Goal: Task Accomplishment & Management: Manage account settings

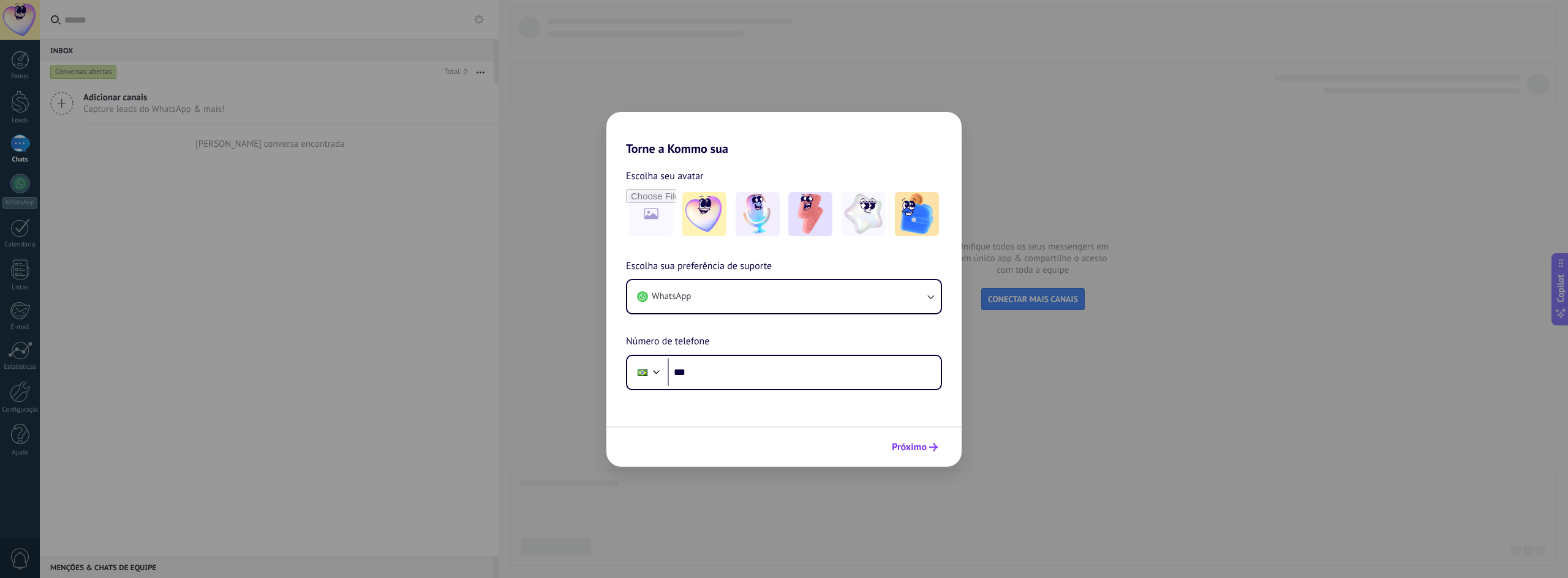
click at [928, 448] on span "Próximo" at bounding box center [914, 446] width 46 height 8
click at [740, 376] on input "***" at bounding box center [804, 373] width 273 height 28
click at [782, 380] on input "***" at bounding box center [804, 373] width 273 height 28
type input "**********"
click at [934, 451] on use "submit" at bounding box center [933, 446] width 8 height 8
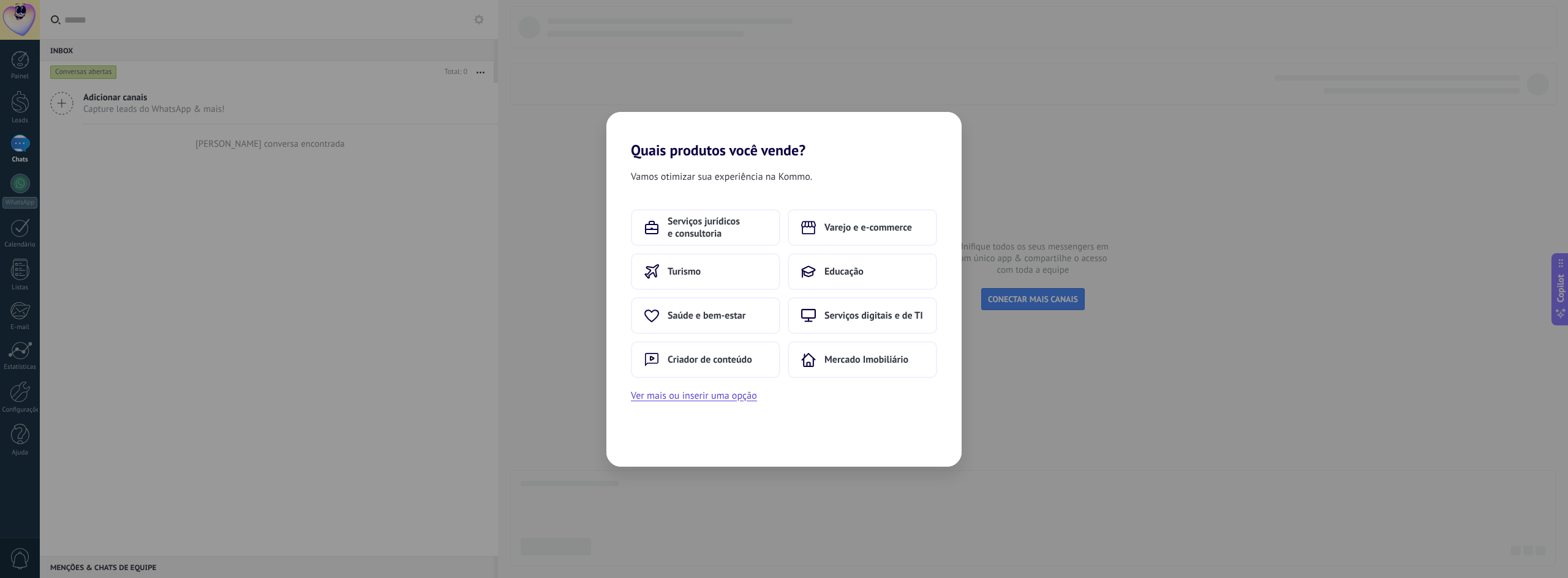
click at [1136, 414] on div "Quais produtos você vende? Vamos otimizar sua experiência na Kommo. Serviços ju…" at bounding box center [784, 289] width 1568 height 578
click at [1347, 95] on div "Quais produtos você vende? Vamos otimizar sua experiência na Kommo. Serviços ju…" at bounding box center [784, 289] width 1568 height 578
click at [927, 136] on h2 "Quais produtos você vende?" at bounding box center [784, 135] width 355 height 47
click at [721, 389] on button "Ver mais ou inserir uma opção" at bounding box center [693, 395] width 126 height 16
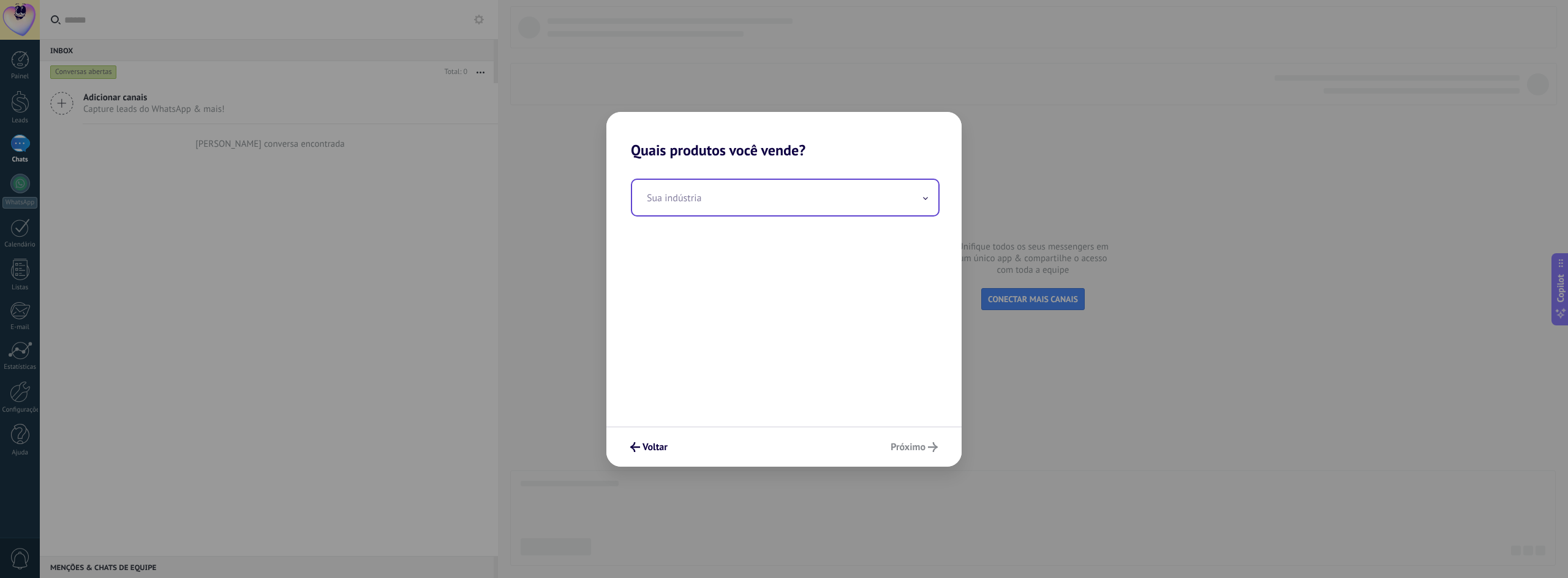
click at [731, 193] on input "text" at bounding box center [785, 198] width 306 height 35
type input "***"
click at [882, 436] on div "Voltar Próximo" at bounding box center [784, 446] width 355 height 40
click at [909, 467] on div "Quais produtos você vende? Sua indústria *** [GEOGRAPHIC_DATA]" at bounding box center [784, 289] width 1568 height 578
click at [903, 459] on div "Voltar Próximo" at bounding box center [784, 446] width 355 height 40
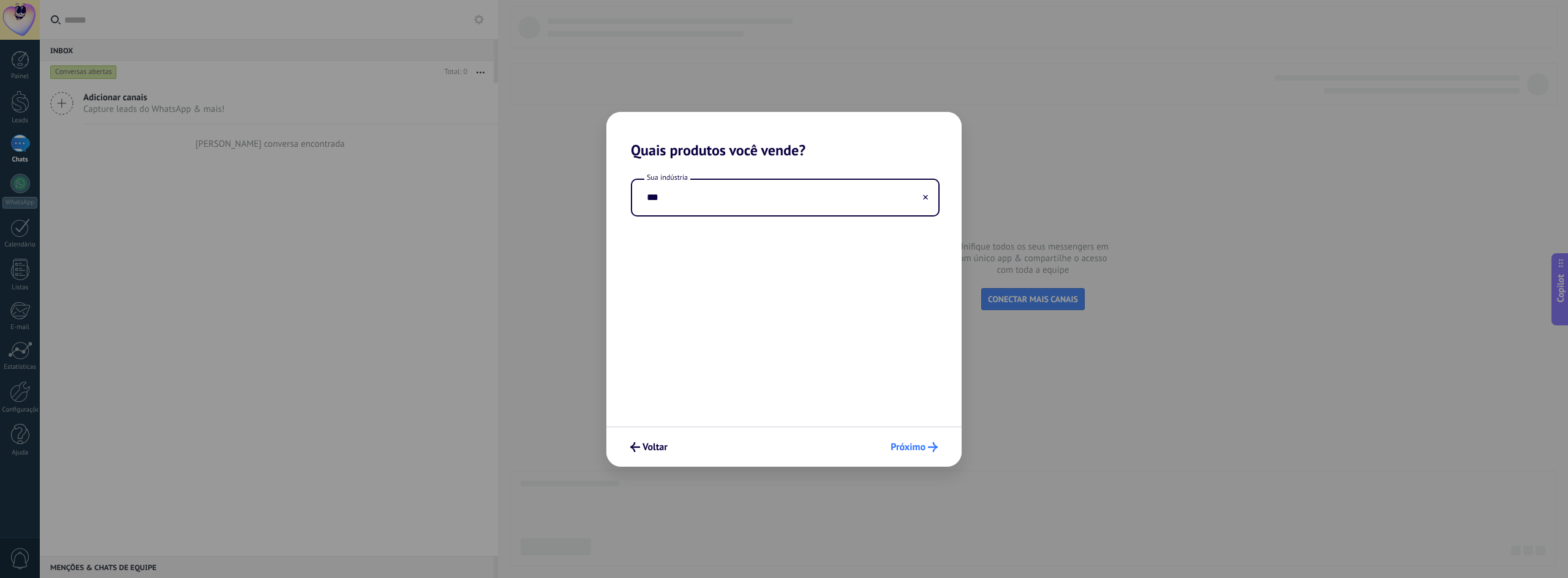
click at [905, 444] on span "Próximo" at bounding box center [907, 446] width 35 height 8
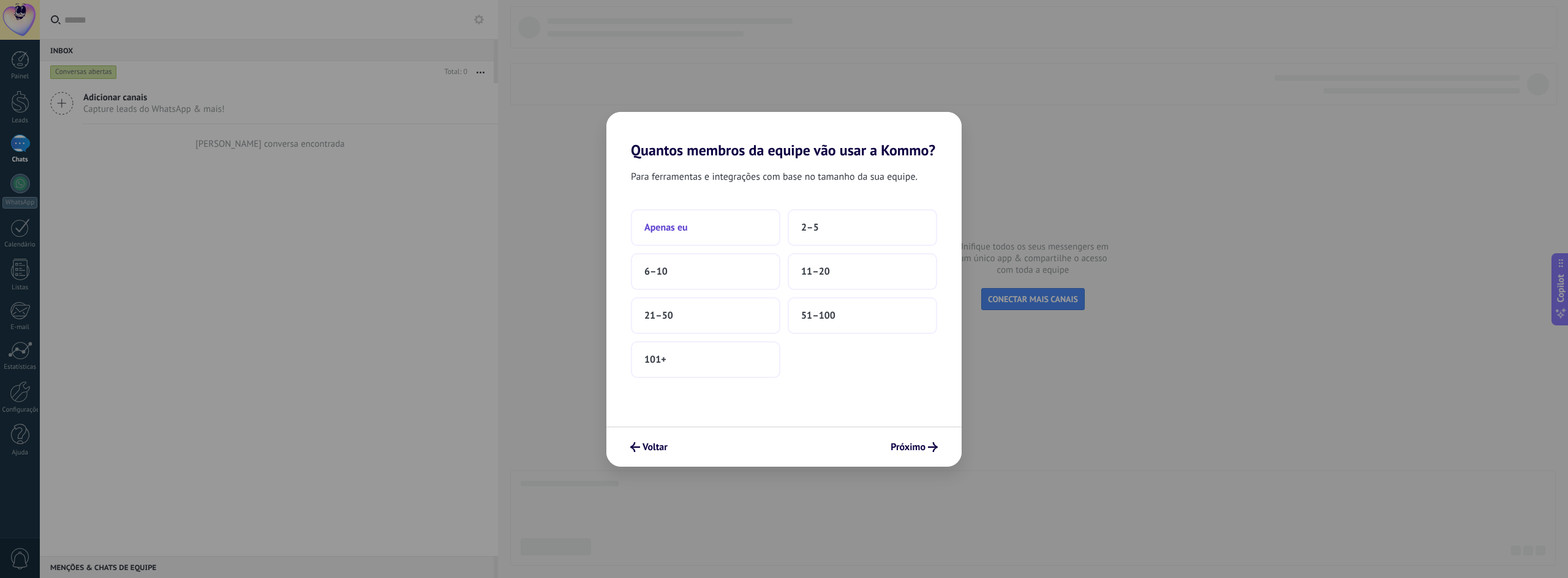
click at [723, 227] on button "Apenas eu" at bounding box center [706, 227] width 150 height 36
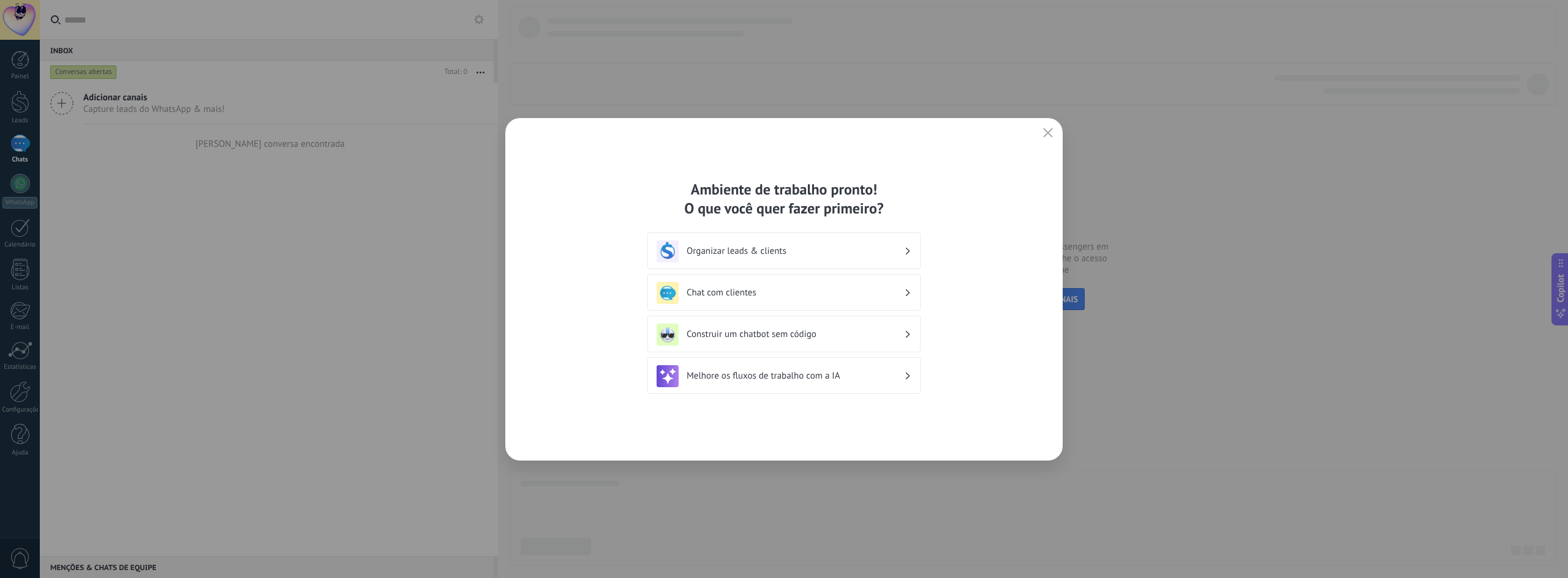
click at [876, 254] on h3 "Organizar leads & clients" at bounding box center [795, 251] width 218 height 11
click at [906, 292] on icon at bounding box center [907, 293] width 5 height 7
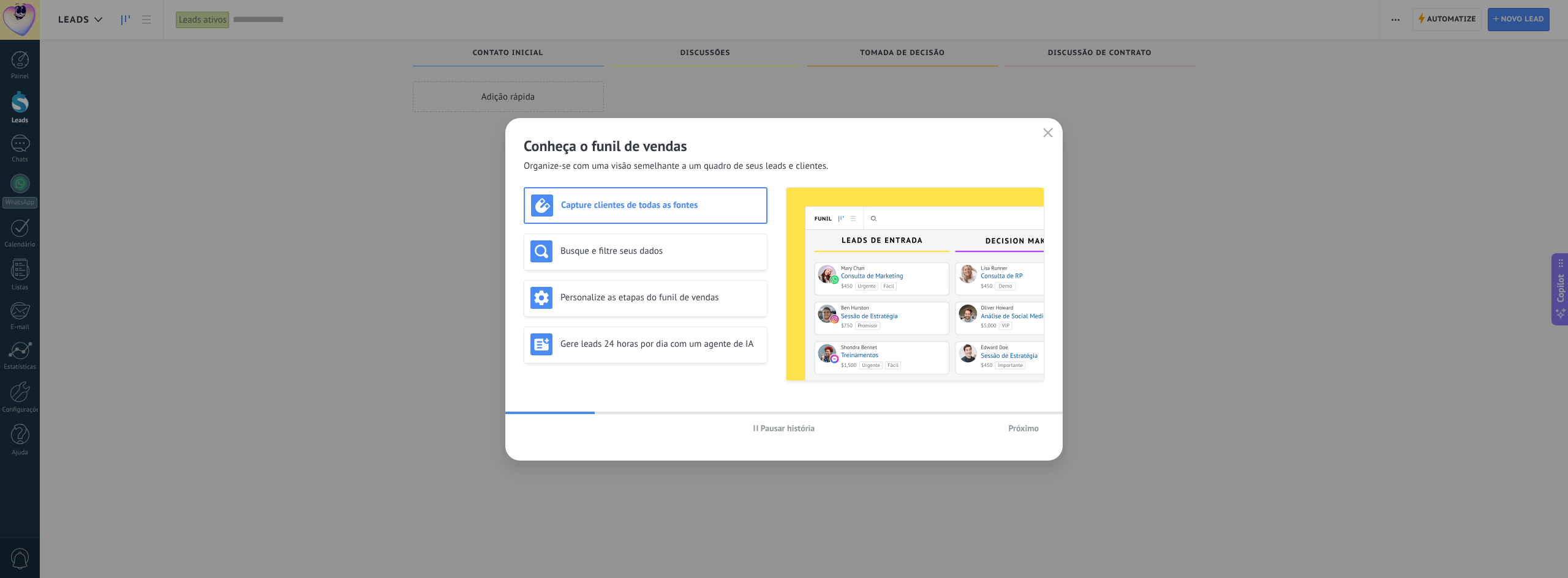
click at [1045, 134] on icon "button" at bounding box center [1048, 133] width 9 height 9
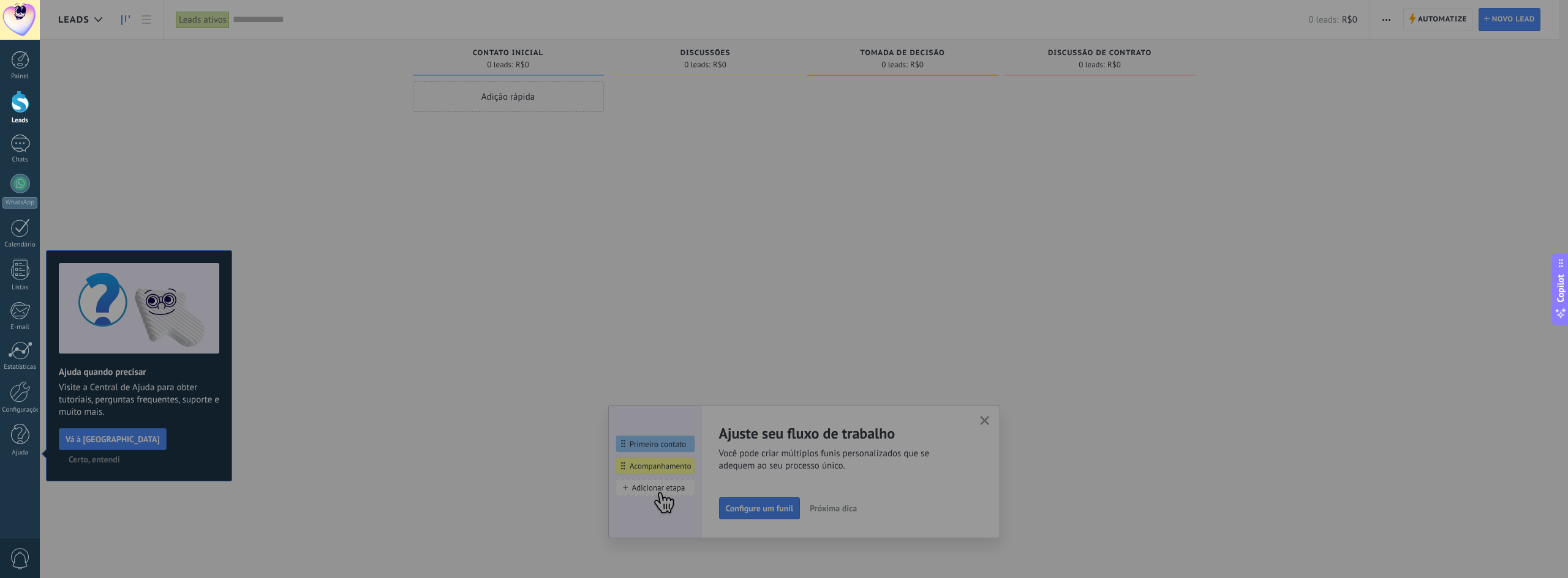
click at [533, 223] on div at bounding box center [824, 289] width 1568 height 578
click at [987, 425] on div at bounding box center [824, 289] width 1568 height 578
drag, startPoint x: 75, startPoint y: 430, endPoint x: 86, endPoint y: 448, distance: 21.1
click at [77, 430] on div at bounding box center [824, 289] width 1568 height 578
drag, startPoint x: 87, startPoint y: 448, endPoint x: 90, endPoint y: 338, distance: 110.0
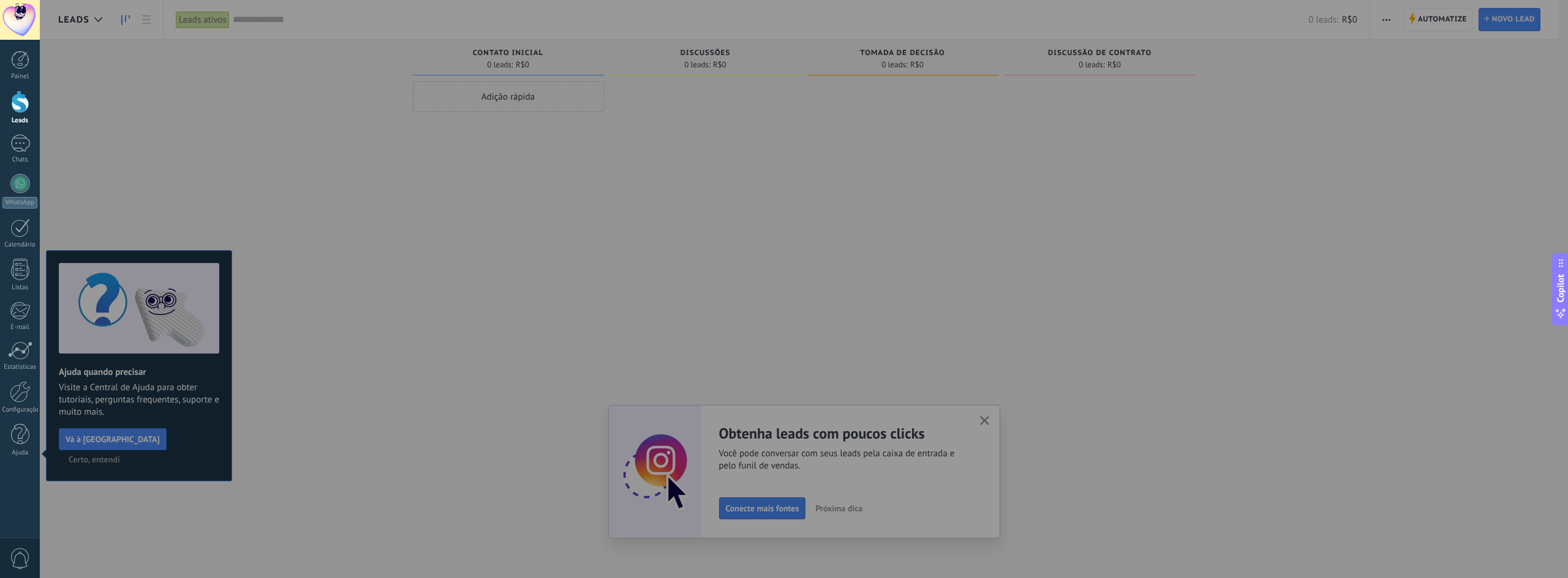
click at [88, 442] on div at bounding box center [824, 289] width 1568 height 578
click at [17, 26] on div at bounding box center [20, 20] width 40 height 40
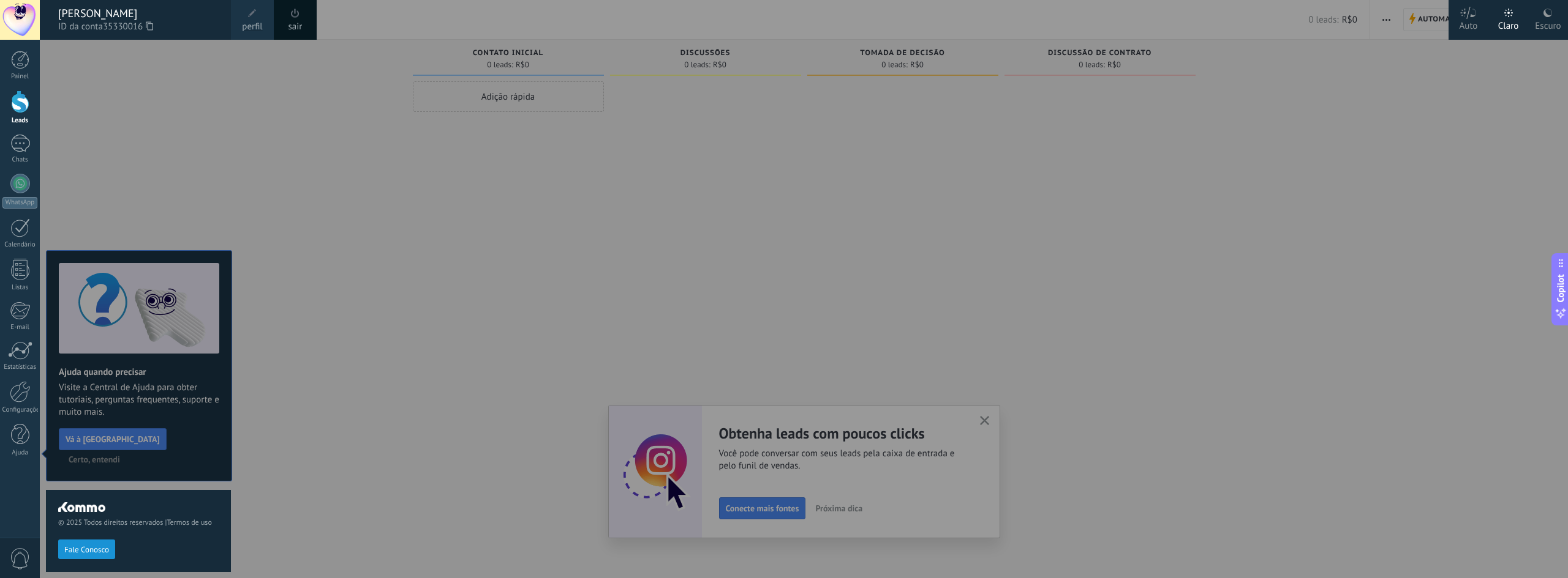
click at [220, 152] on div "© 2025 Todos direitos reservados | Termos de uso Fale Conosco" at bounding box center [138, 309] width 185 height 539
click at [90, 557] on button "Fale Conosco" at bounding box center [86, 549] width 57 height 20
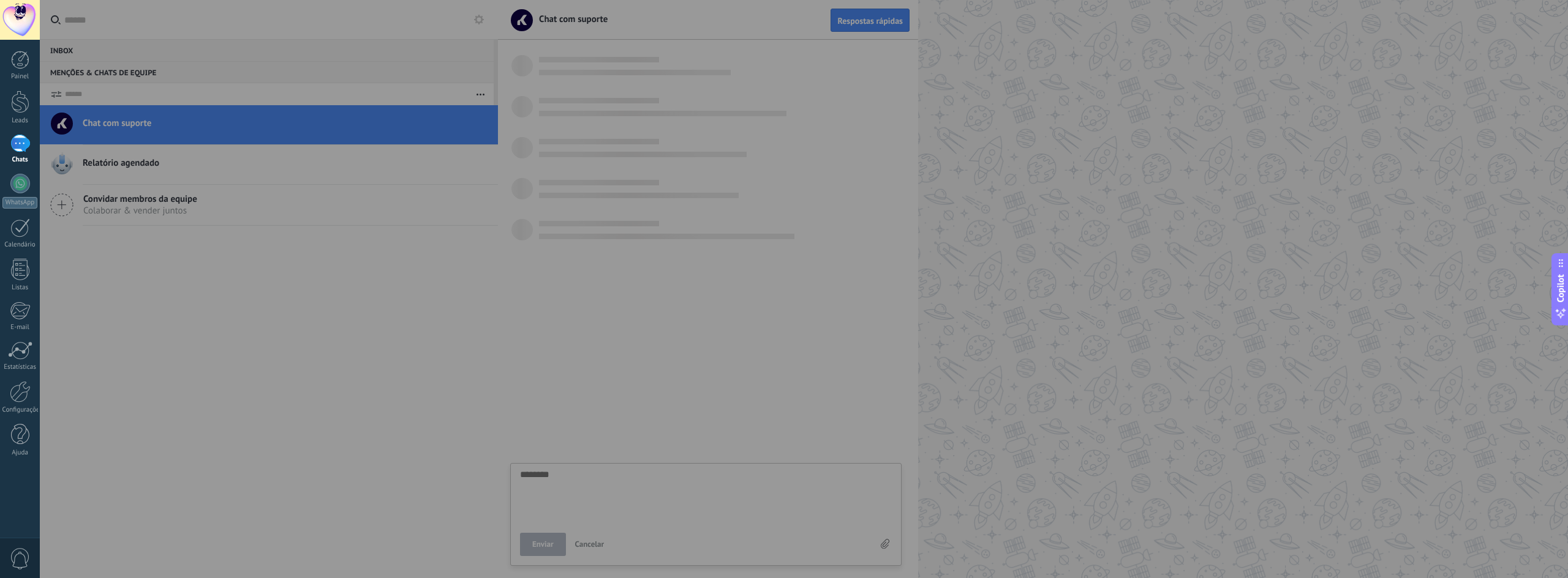
scroll to position [11, 0]
click at [286, 281] on div at bounding box center [824, 289] width 1568 height 578
click at [1401, 38] on div at bounding box center [824, 289] width 1568 height 578
click at [844, 19] on div at bounding box center [824, 289] width 1568 height 578
click at [217, 152] on div at bounding box center [824, 289] width 1568 height 578
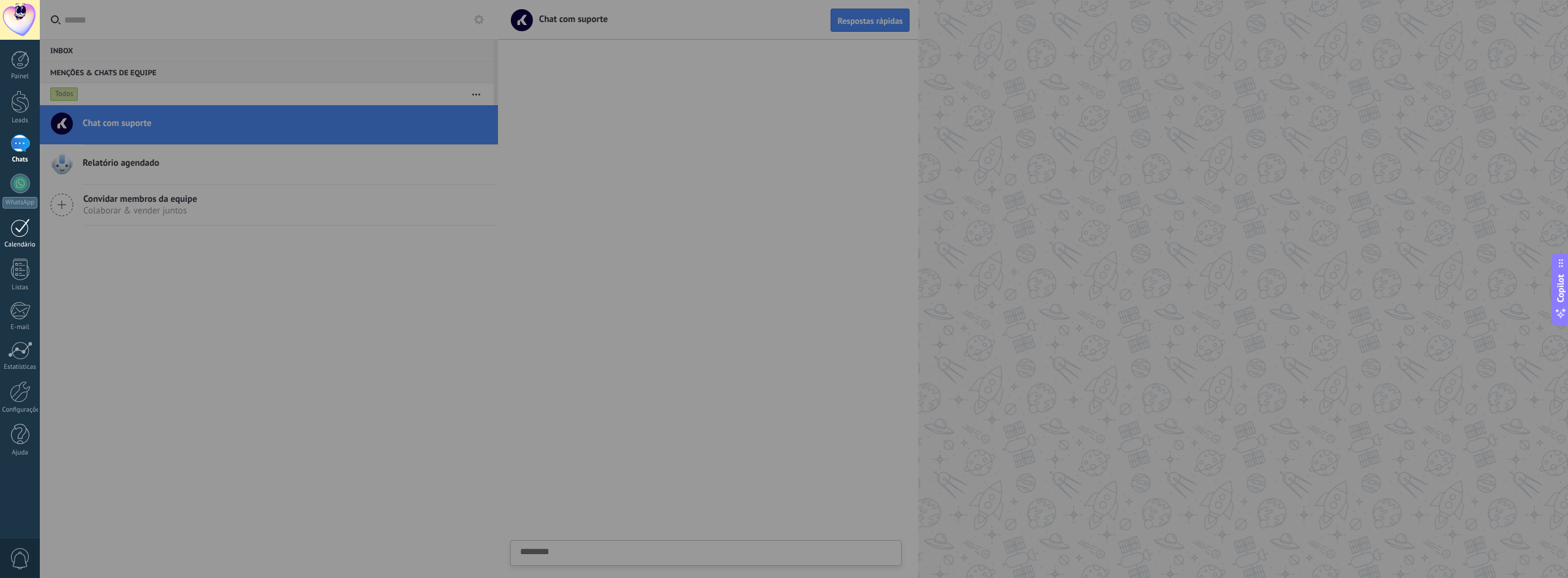
click at [15, 243] on div "Calendário" at bounding box center [21, 245] width 36 height 8
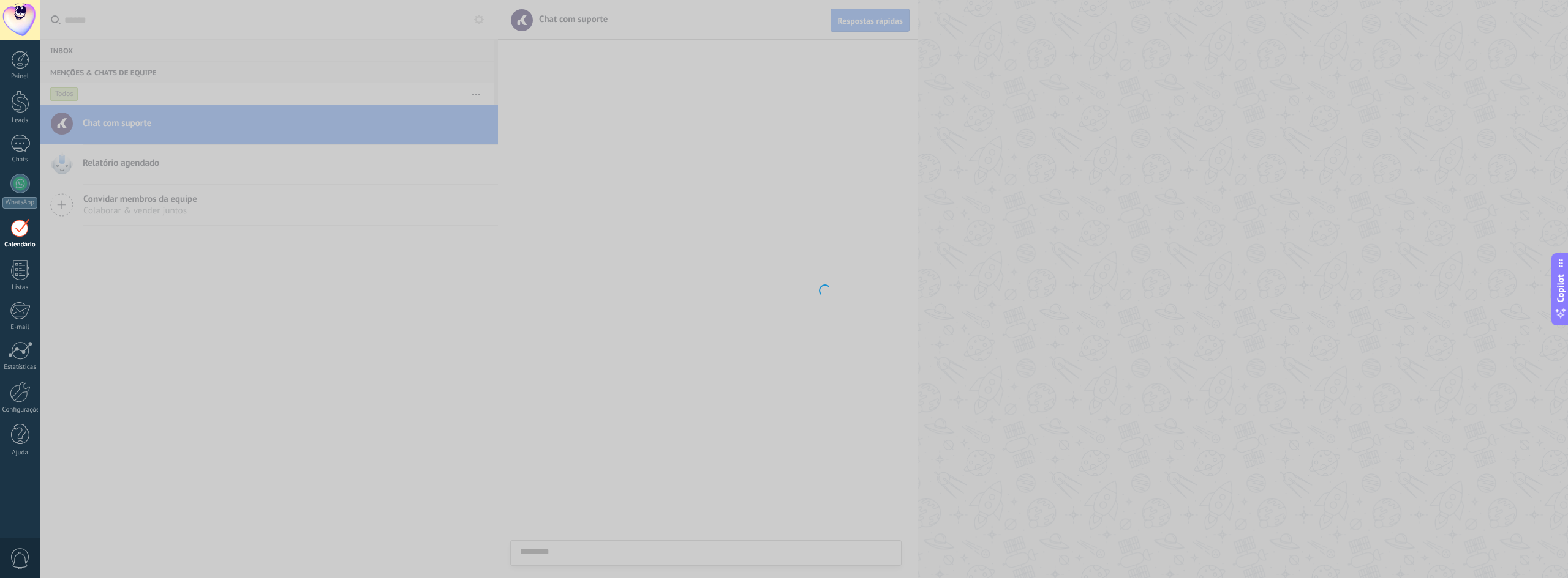
click at [22, 561] on span "0" at bounding box center [20, 558] width 21 height 21
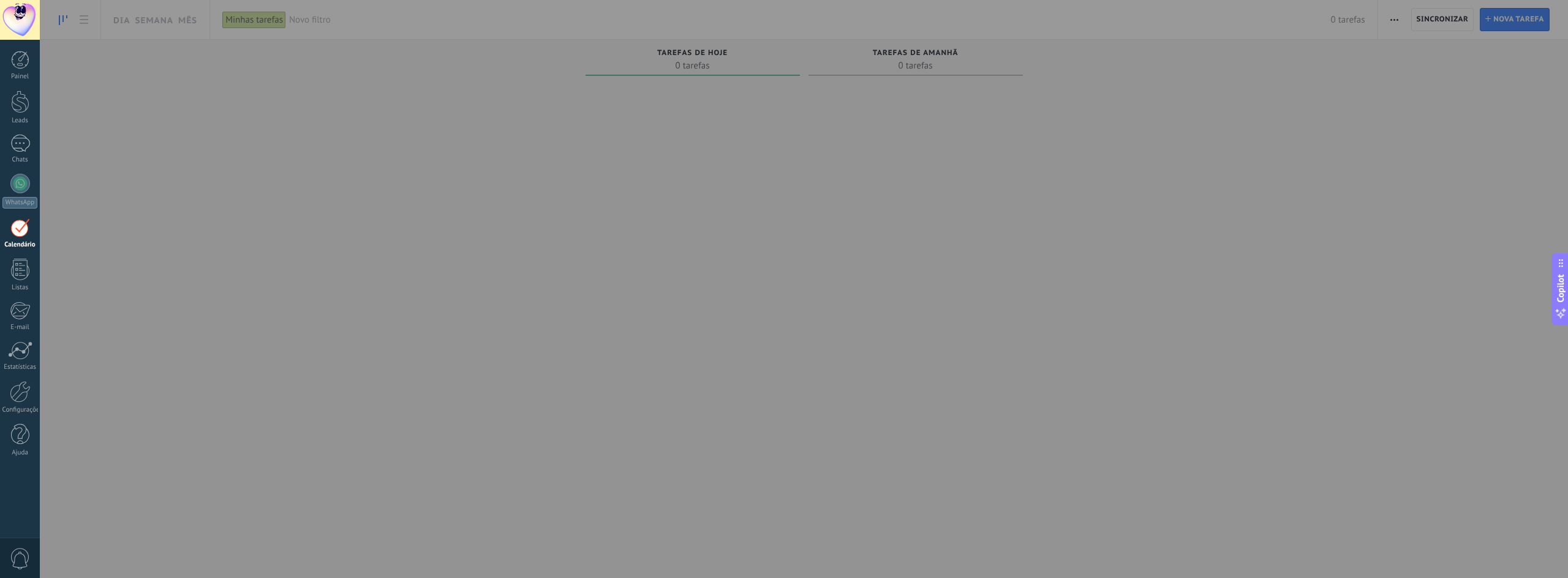
click at [621, 134] on div at bounding box center [824, 289] width 1568 height 578
click at [7, 22] on div at bounding box center [20, 20] width 40 height 40
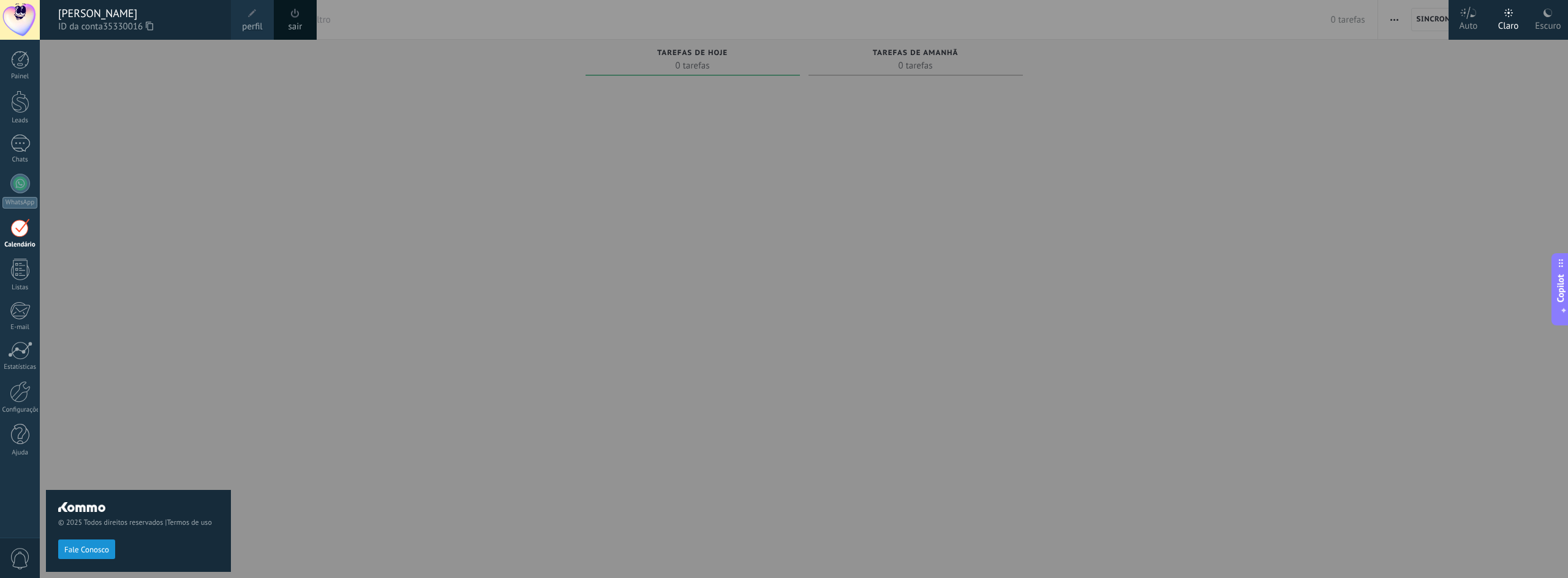
click at [114, 14] on div "[PERSON_NAME]" at bounding box center [138, 13] width 161 height 13
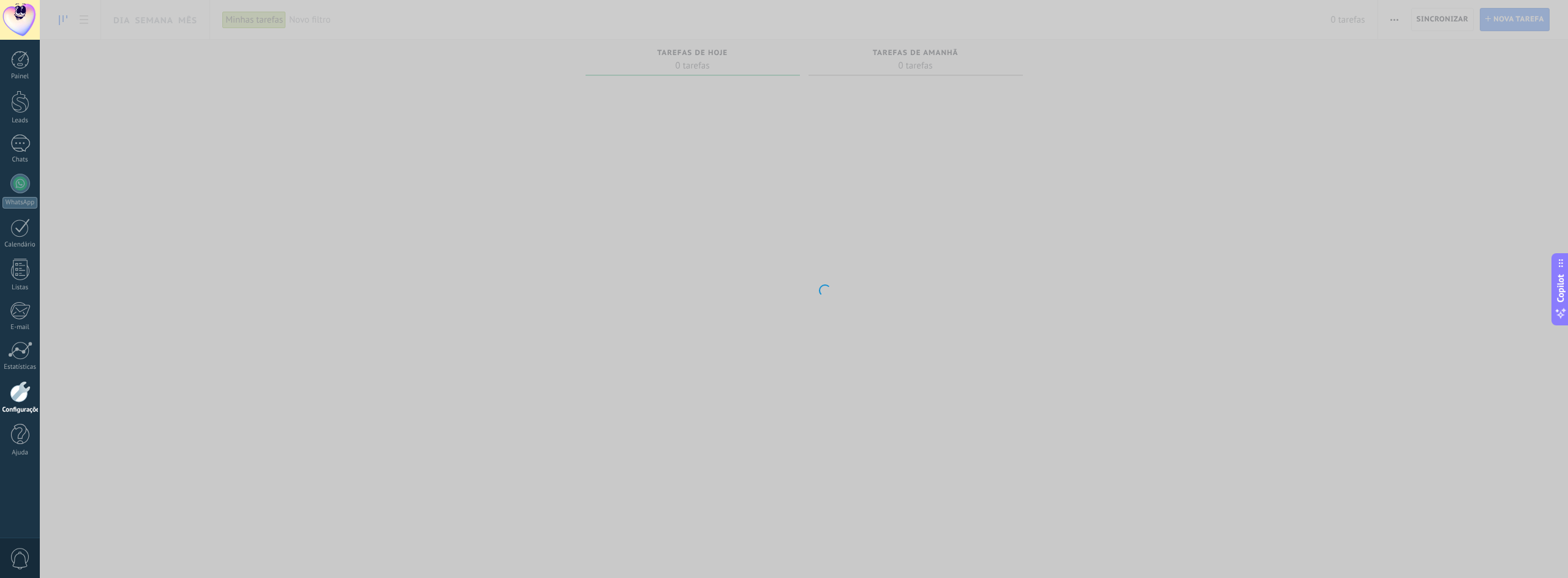
click at [21, 21] on div at bounding box center [20, 20] width 40 height 40
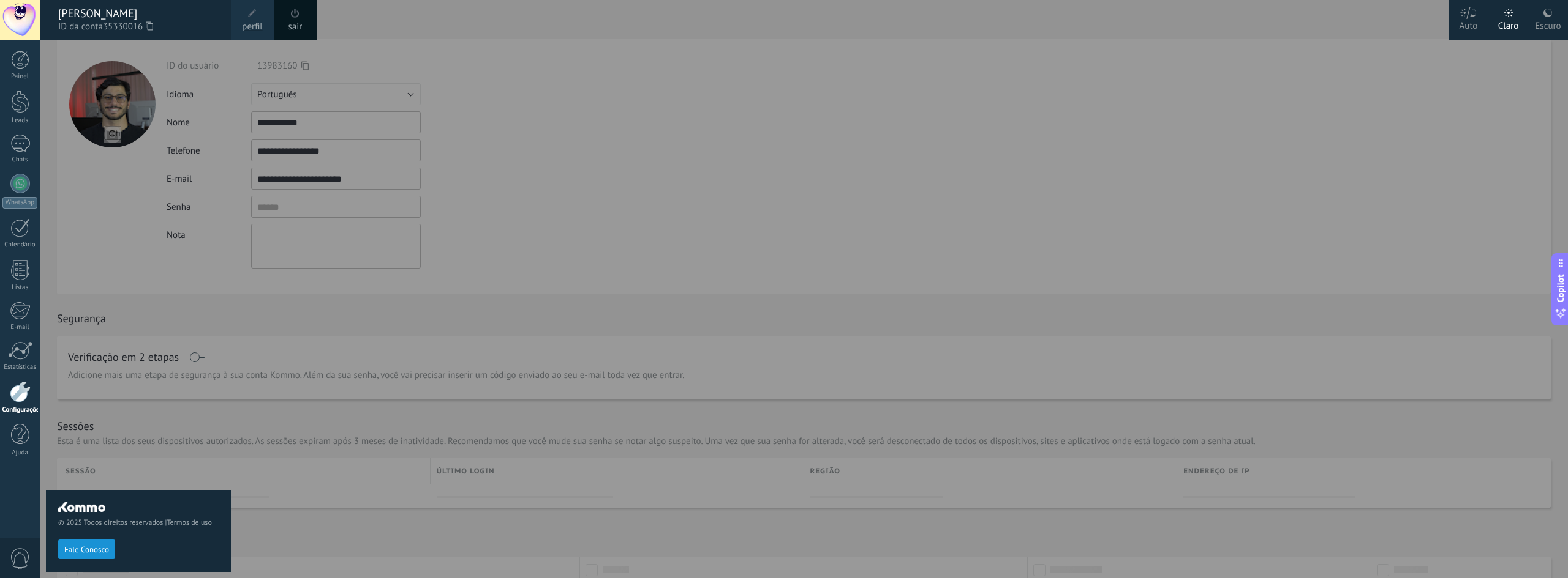
click at [256, 21] on span "perfil" at bounding box center [252, 27] width 21 height 13
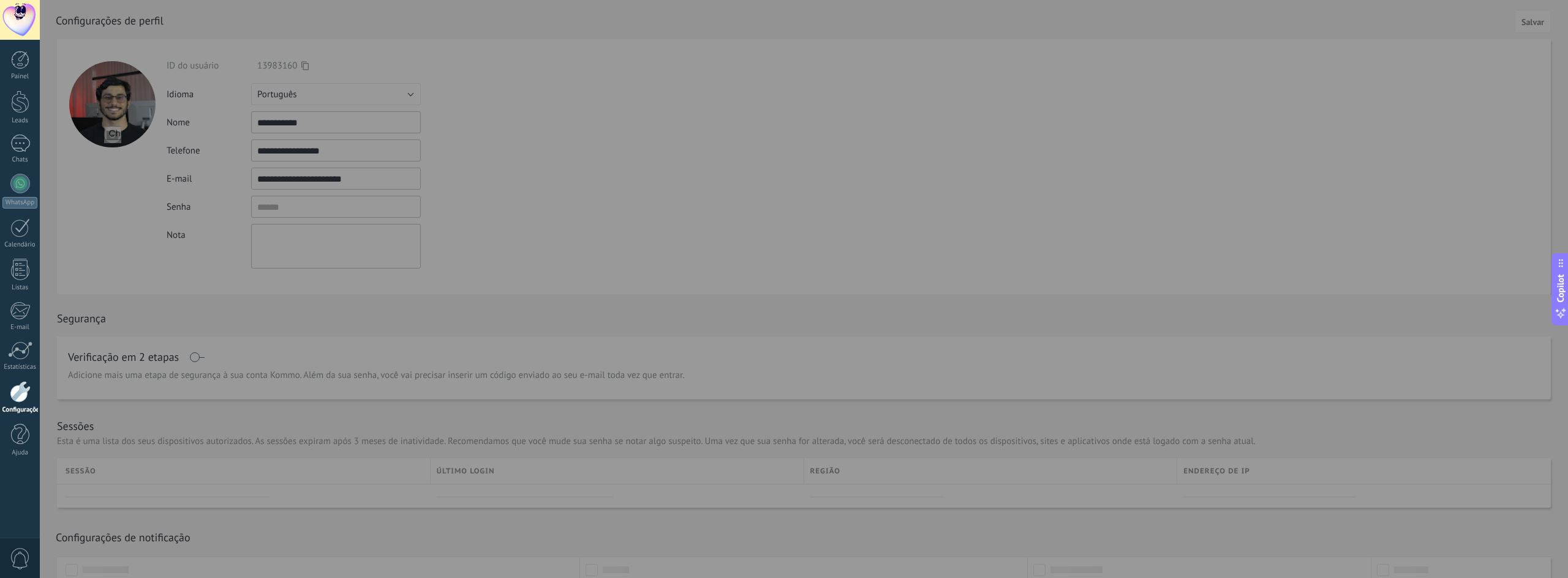
click at [289, 233] on div at bounding box center [824, 289] width 1568 height 578
click at [286, 216] on div at bounding box center [824, 289] width 1568 height 578
click at [16, 9] on div at bounding box center [20, 20] width 40 height 40
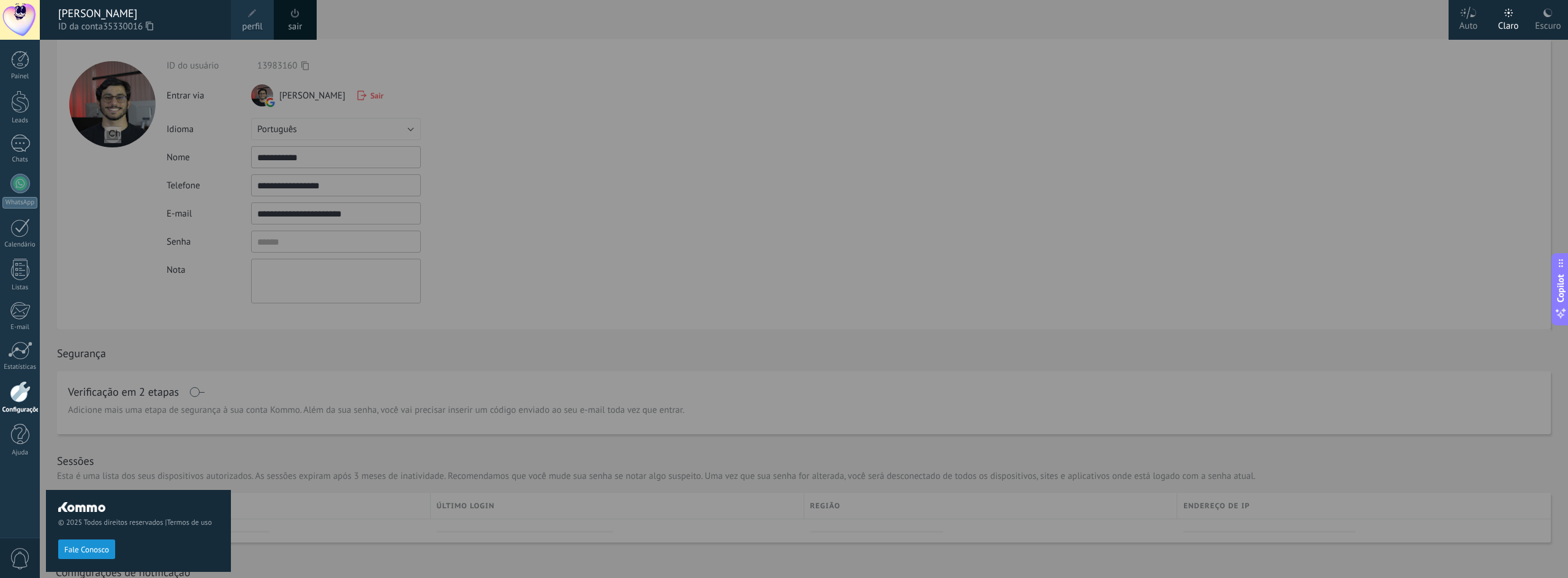
click at [1548, 24] on div "Escuro" at bounding box center [1547, 24] width 26 height 32
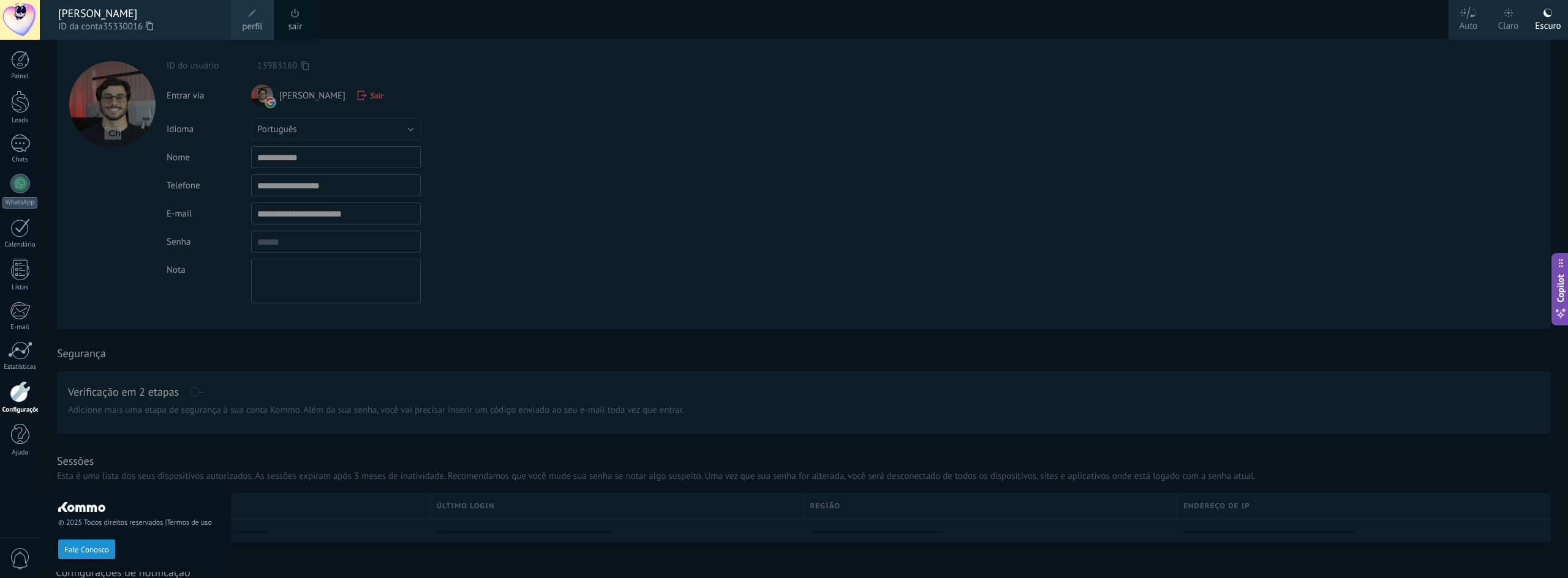
click at [1510, 20] on div "Claro" at bounding box center [1508, 24] width 21 height 32
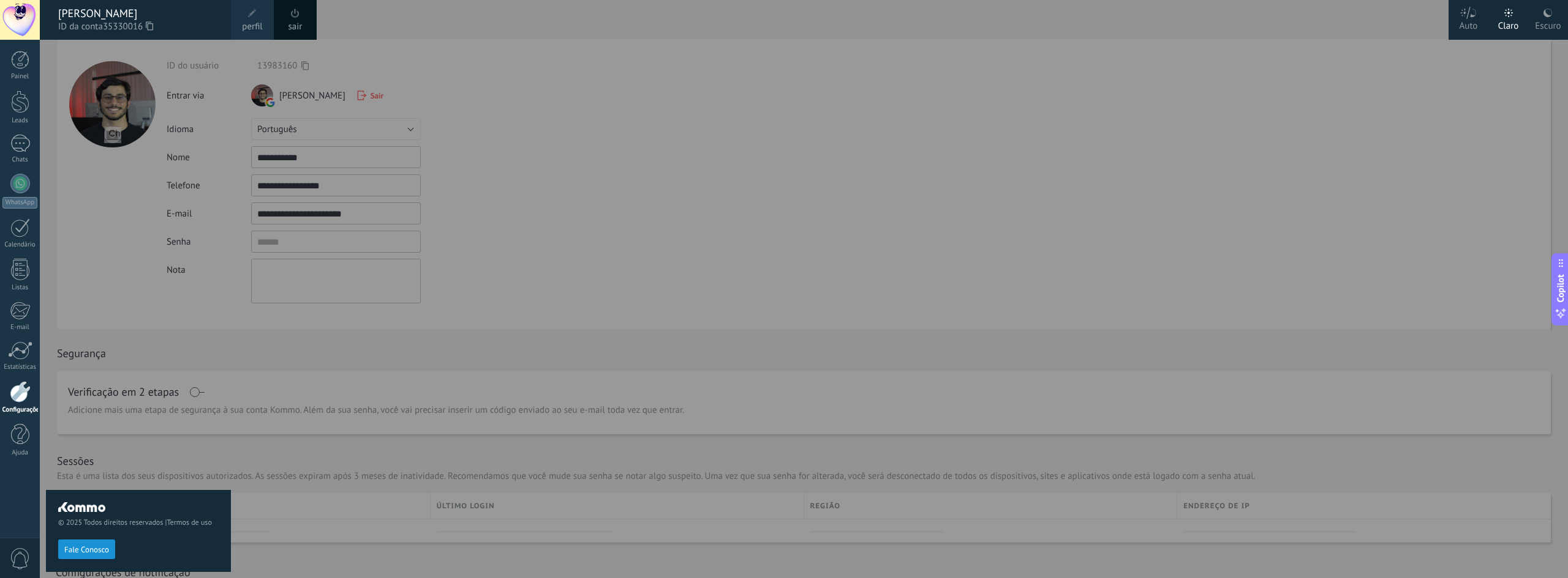
drag, startPoint x: 1440, startPoint y: 19, endPoint x: 1451, endPoint y: 19, distance: 11.0
click at [1444, 19] on div at bounding box center [824, 289] width 1568 height 578
click at [1461, 21] on div "Auto" at bounding box center [1469, 24] width 19 height 32
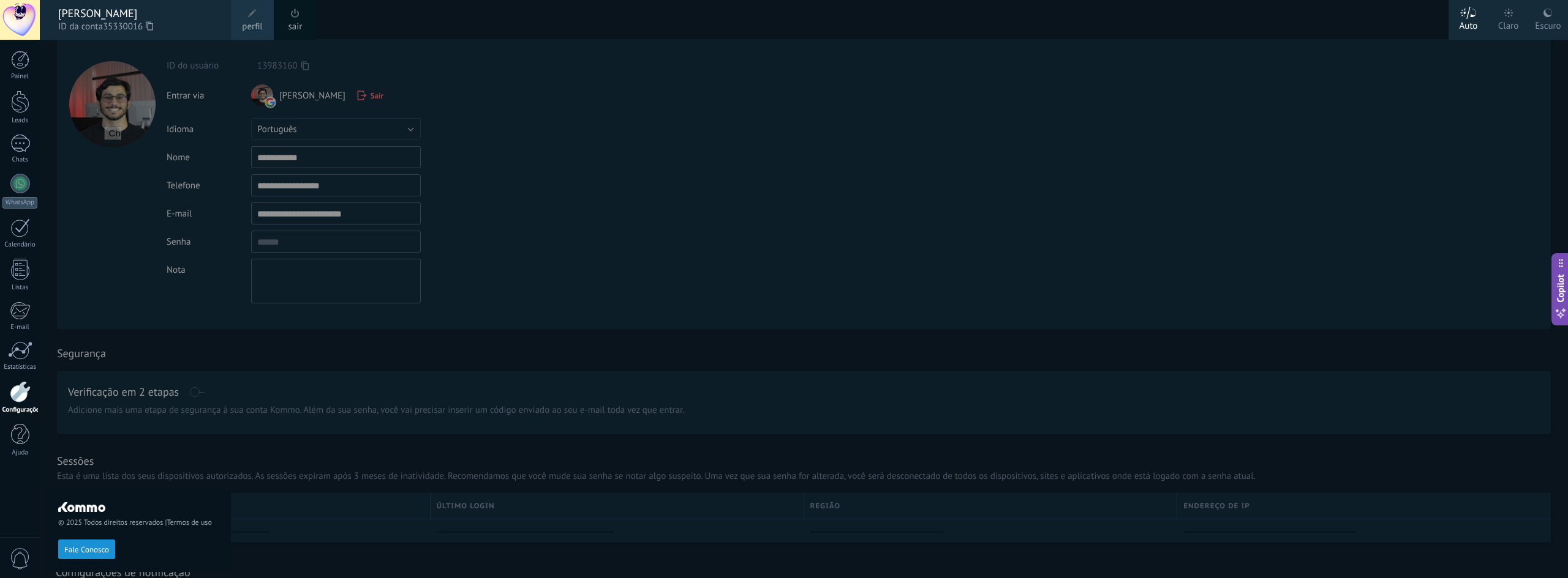
click at [1507, 20] on div "Claro" at bounding box center [1508, 24] width 21 height 32
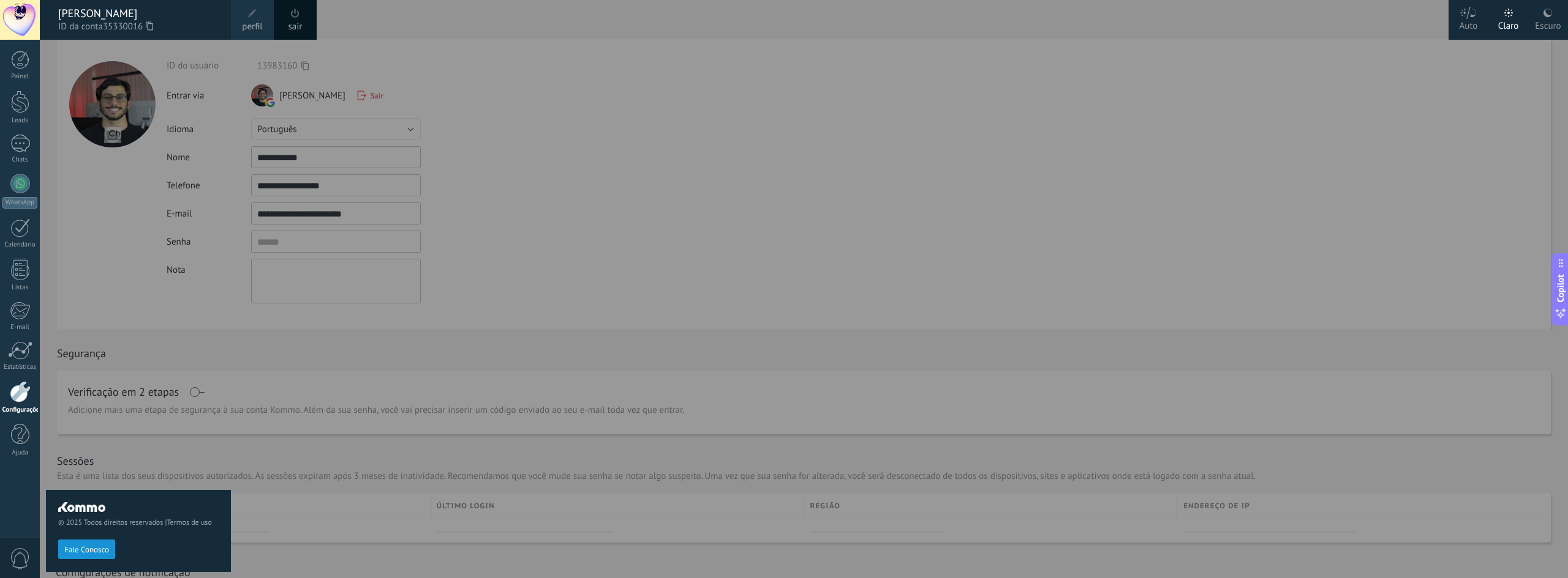
click at [1543, 22] on div "Escuro" at bounding box center [1547, 24] width 26 height 32
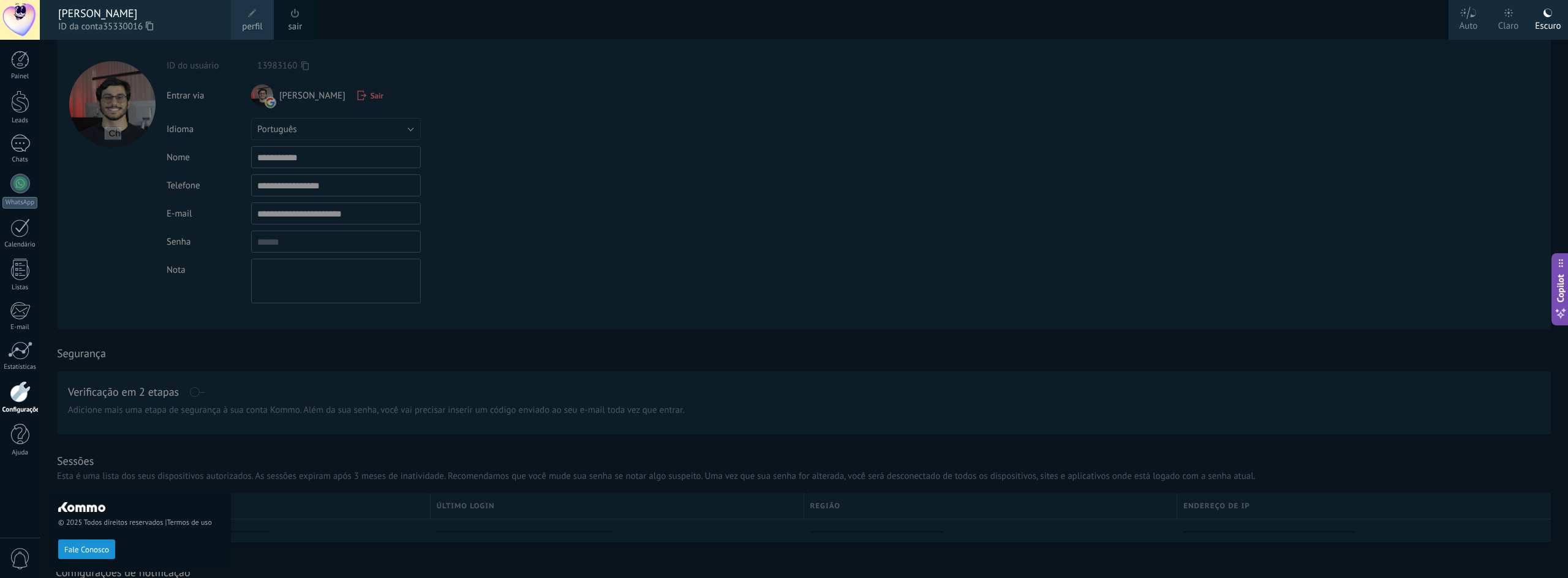
drag, startPoint x: 320, startPoint y: 149, endPoint x: 344, endPoint y: 167, distance: 30.0
click at [324, 148] on div at bounding box center [824, 289] width 1568 height 578
click at [350, 188] on div at bounding box center [824, 289] width 1568 height 578
click at [356, 233] on div at bounding box center [824, 289] width 1568 height 578
click at [355, 237] on div at bounding box center [824, 289] width 1568 height 578
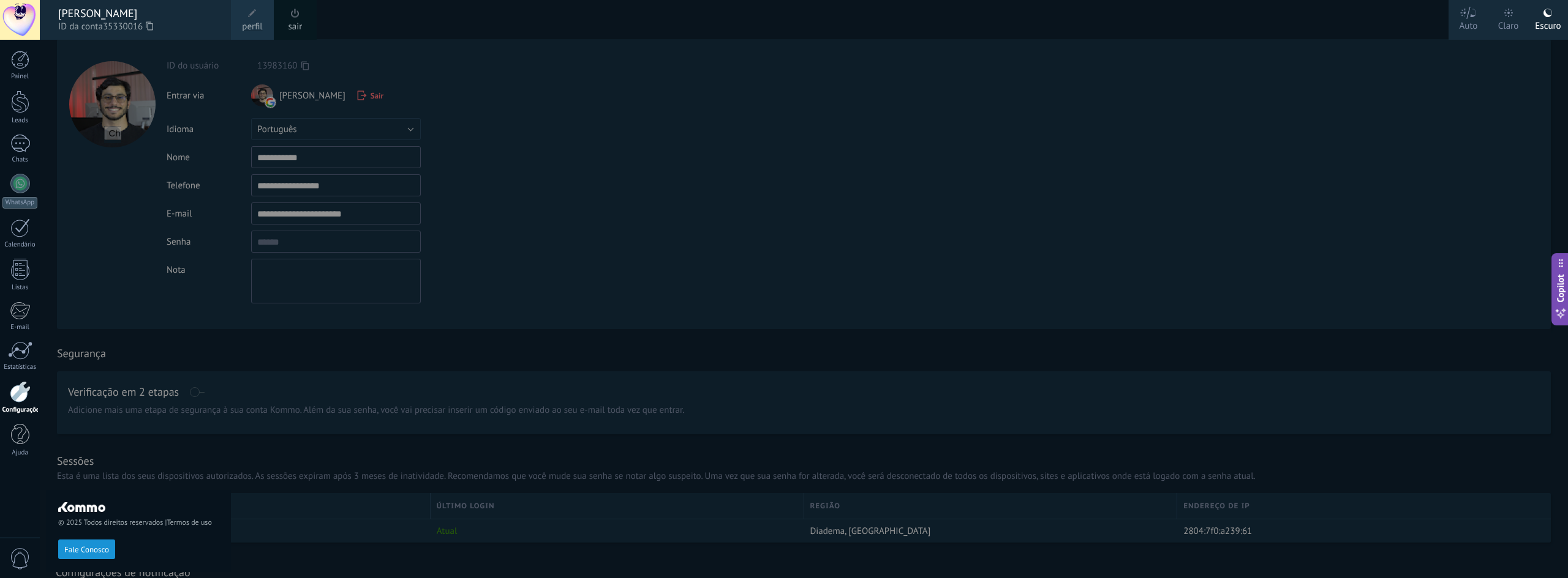
click at [354, 239] on div at bounding box center [824, 289] width 1568 height 578
click at [266, 15] on link "perfil" at bounding box center [252, 20] width 43 height 40
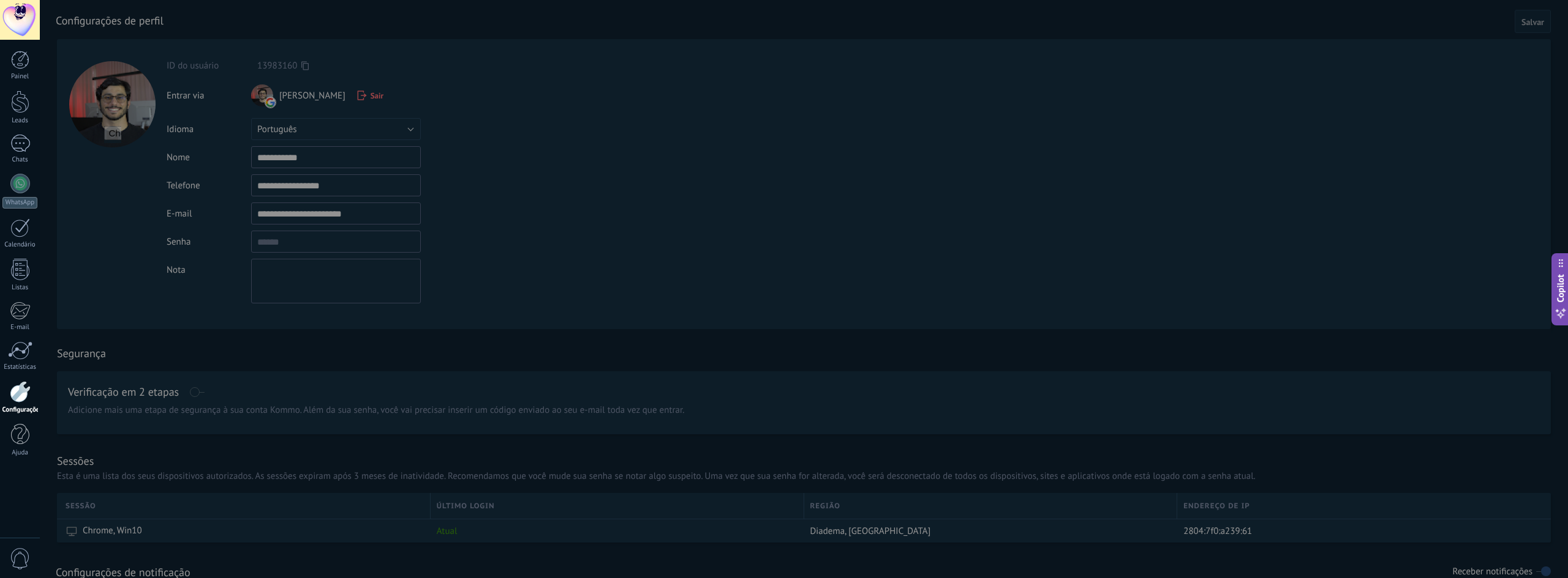
click at [320, 237] on div at bounding box center [824, 289] width 1568 height 578
click at [24, 225] on div at bounding box center [20, 228] width 20 height 19
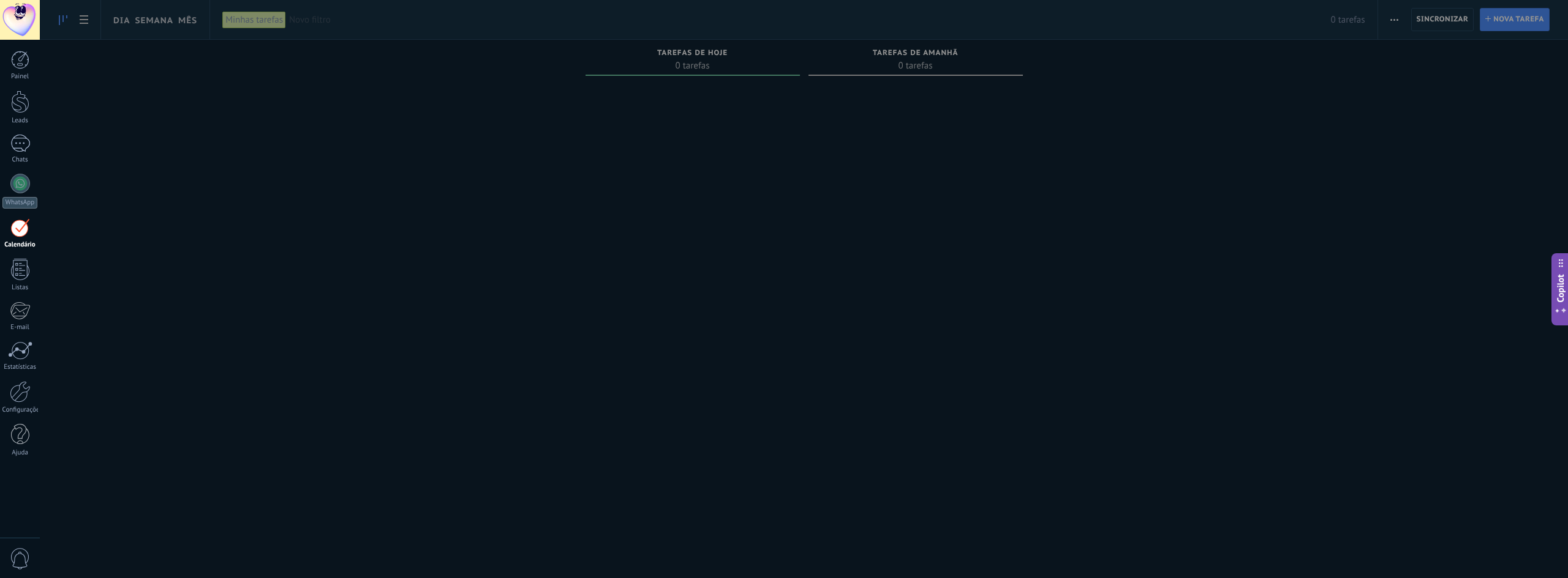
click at [26, 13] on div at bounding box center [20, 20] width 40 height 40
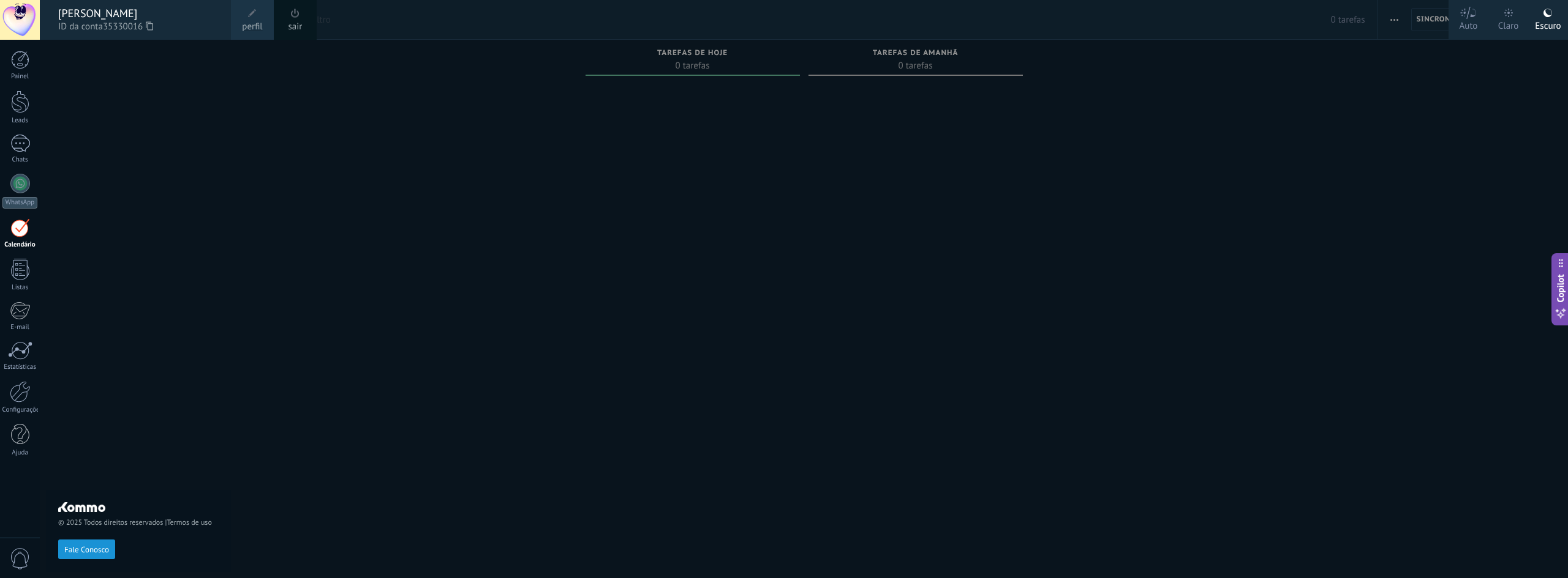
click at [250, 5] on link "perfil" at bounding box center [252, 20] width 43 height 40
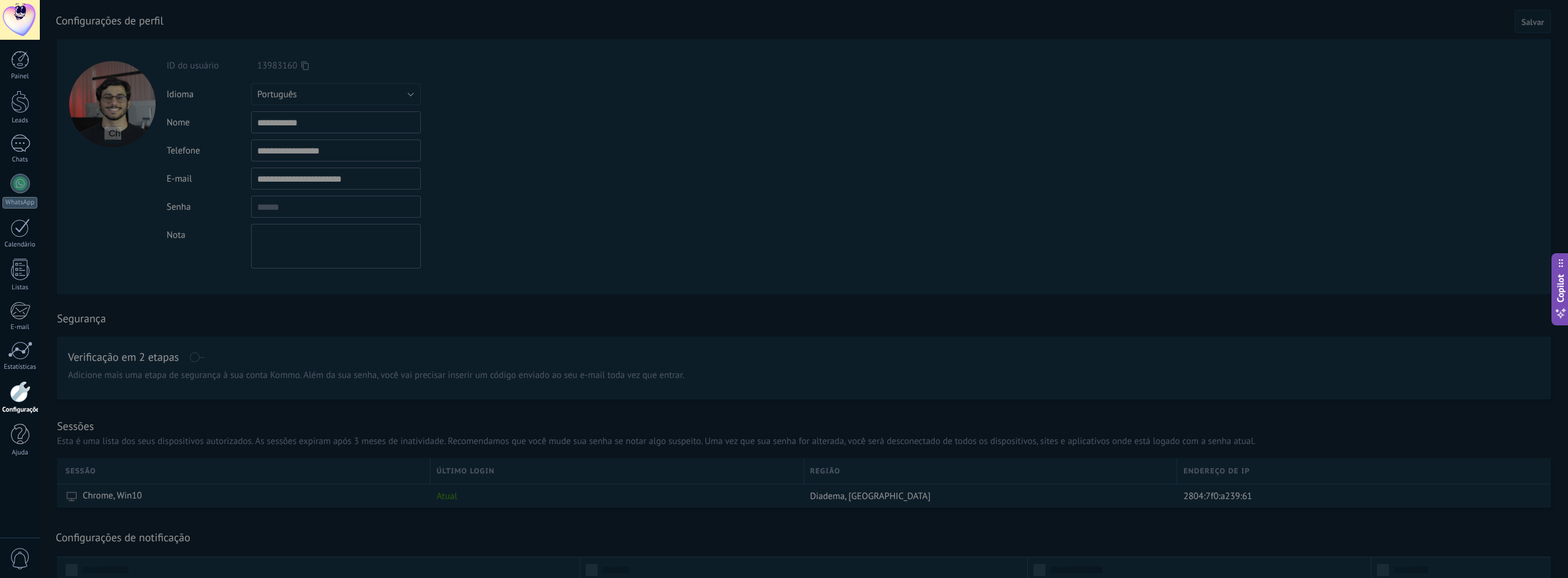
drag, startPoint x: 335, startPoint y: 202, endPoint x: 335, endPoint y: 210, distance: 8.0
click at [335, 201] on div at bounding box center [824, 289] width 1568 height 578
click at [335, 210] on div at bounding box center [824, 289] width 1568 height 578
drag, startPoint x: 335, startPoint y: 210, endPoint x: 329, endPoint y: 214, distance: 7.2
click at [332, 214] on div at bounding box center [824, 289] width 1568 height 578
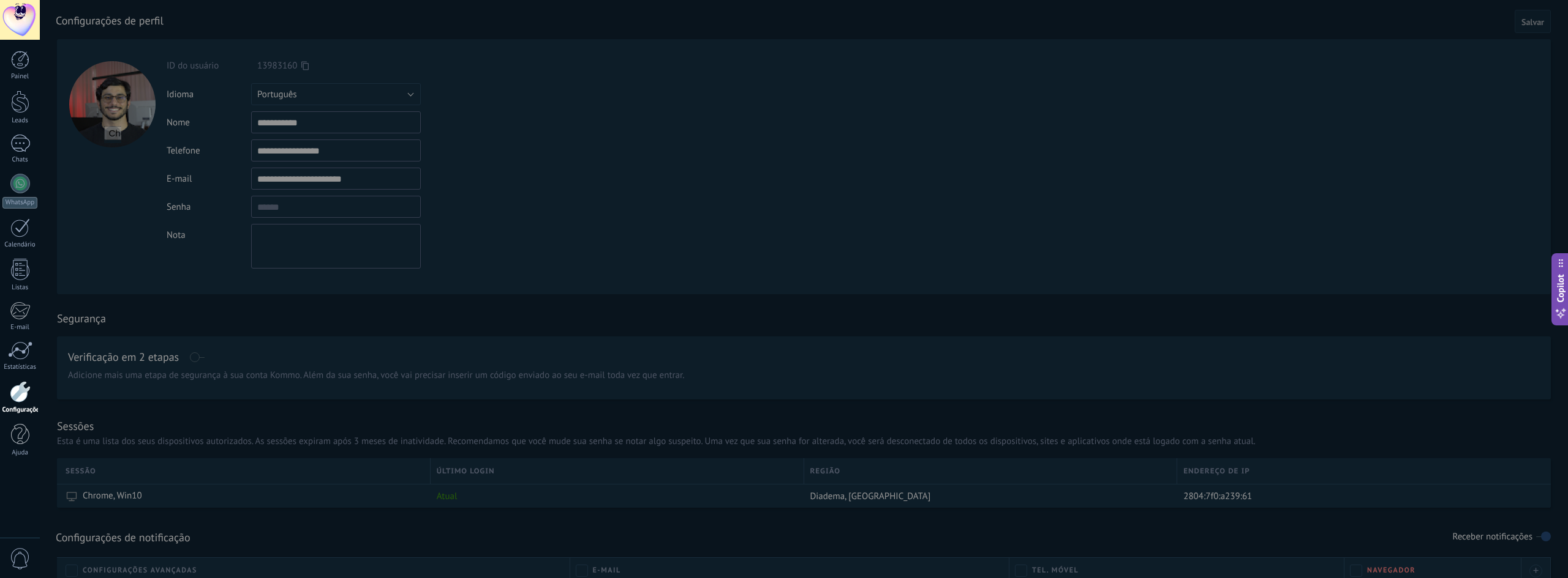
click at [328, 214] on div at bounding box center [824, 289] width 1568 height 578
click at [325, 211] on div at bounding box center [824, 289] width 1568 height 578
click at [324, 210] on div at bounding box center [824, 289] width 1568 height 578
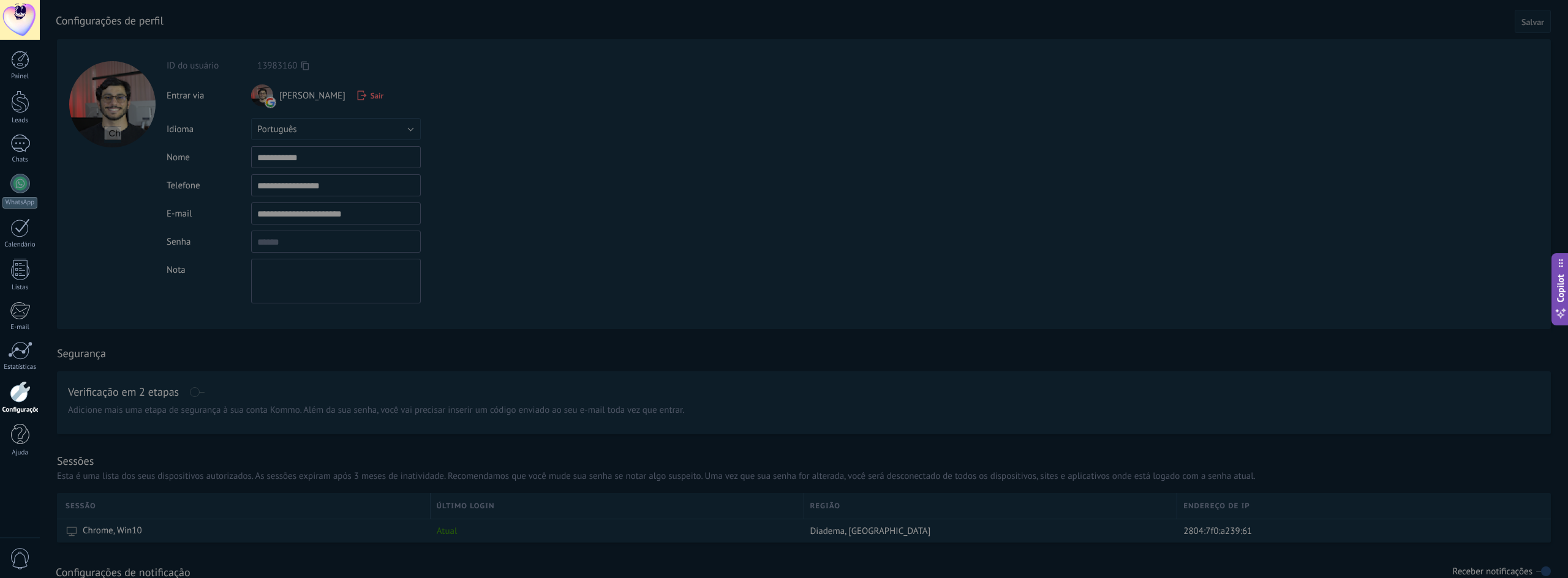
click at [321, 102] on div at bounding box center [824, 289] width 1568 height 578
click at [111, 555] on div at bounding box center [824, 289] width 1568 height 578
click at [1545, 27] on div at bounding box center [824, 289] width 1568 height 578
click at [1534, 24] on div at bounding box center [824, 289] width 1568 height 578
click at [1525, 33] on div at bounding box center [824, 289] width 1568 height 578
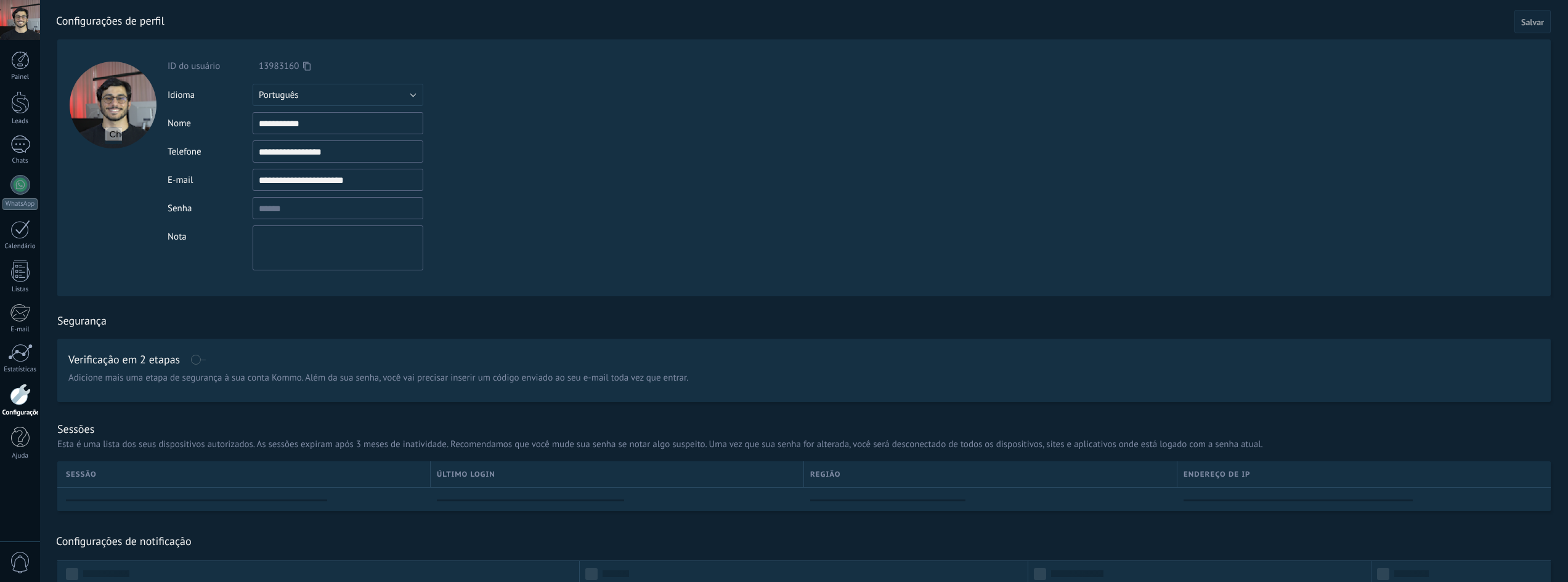
click at [370, 212] on input "textbox" at bounding box center [338, 209] width 171 height 23
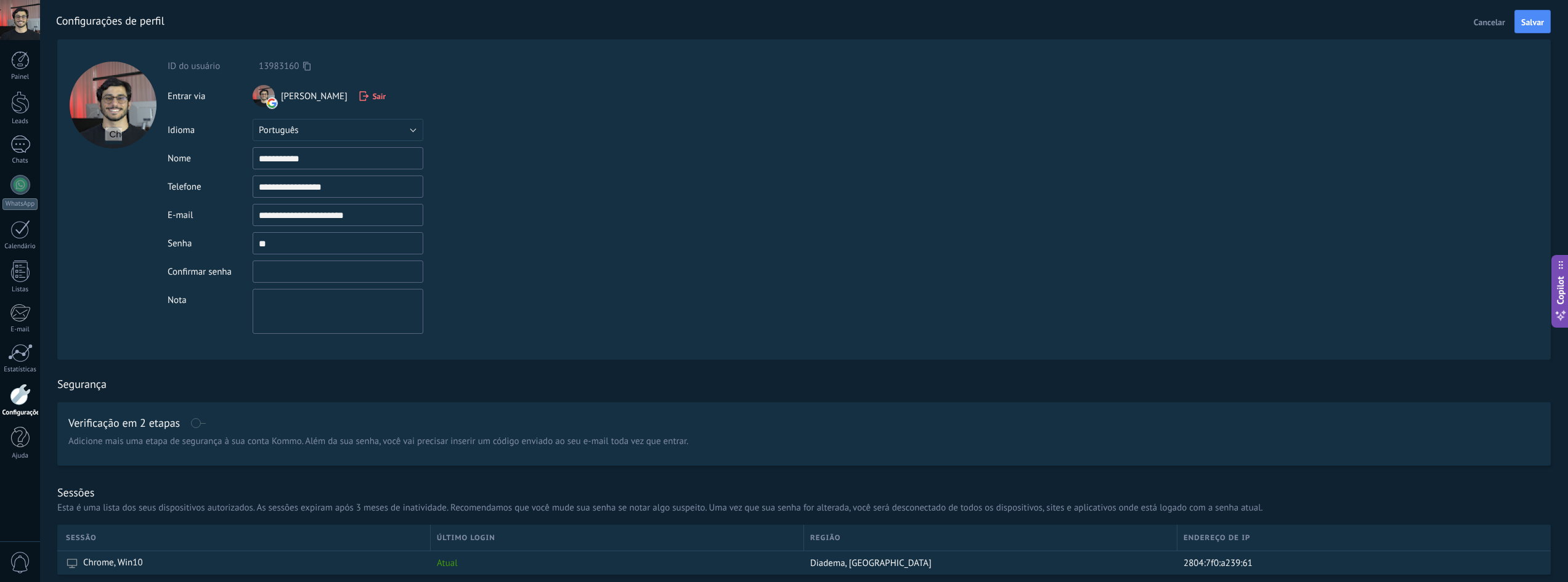
type input "*"
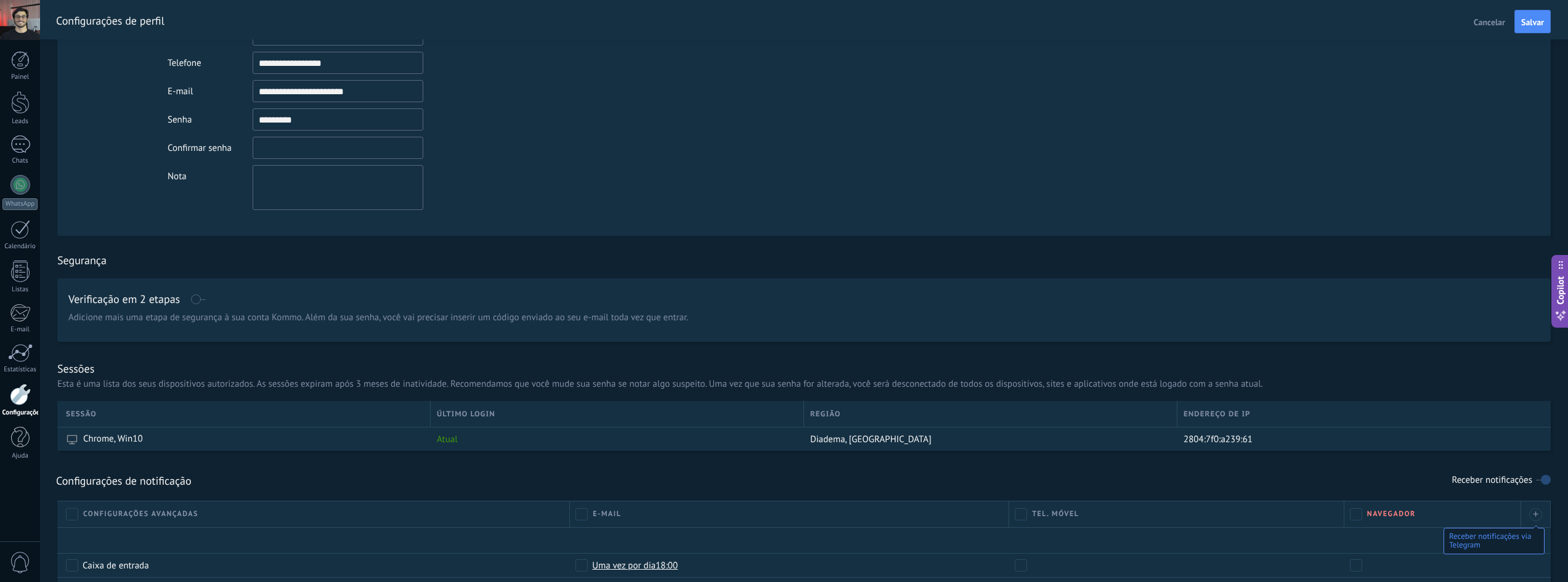
scroll to position [123, 0]
type input "*********"
click at [1530, 25] on span "Salvar" at bounding box center [1532, 22] width 23 height 8
click at [314, 140] on input "textbox" at bounding box center [338, 149] width 171 height 23
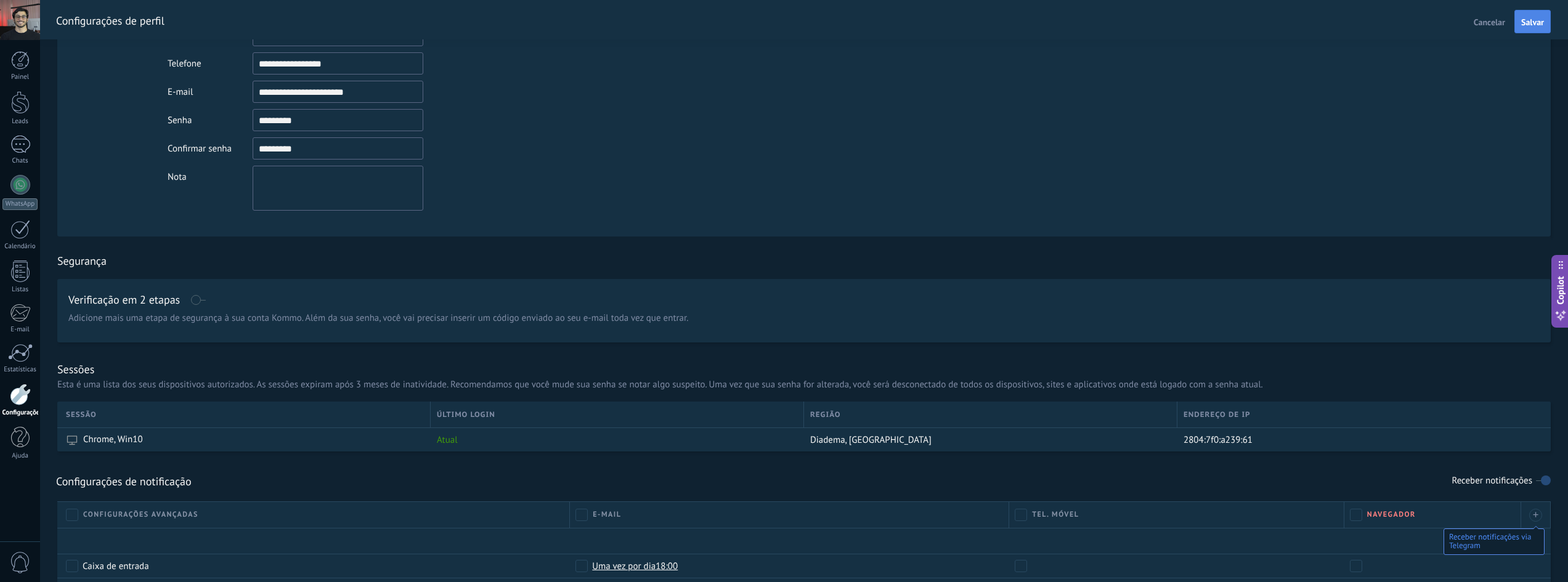
type input "*********"
click at [1526, 24] on span "Salvar" at bounding box center [1532, 22] width 23 height 8
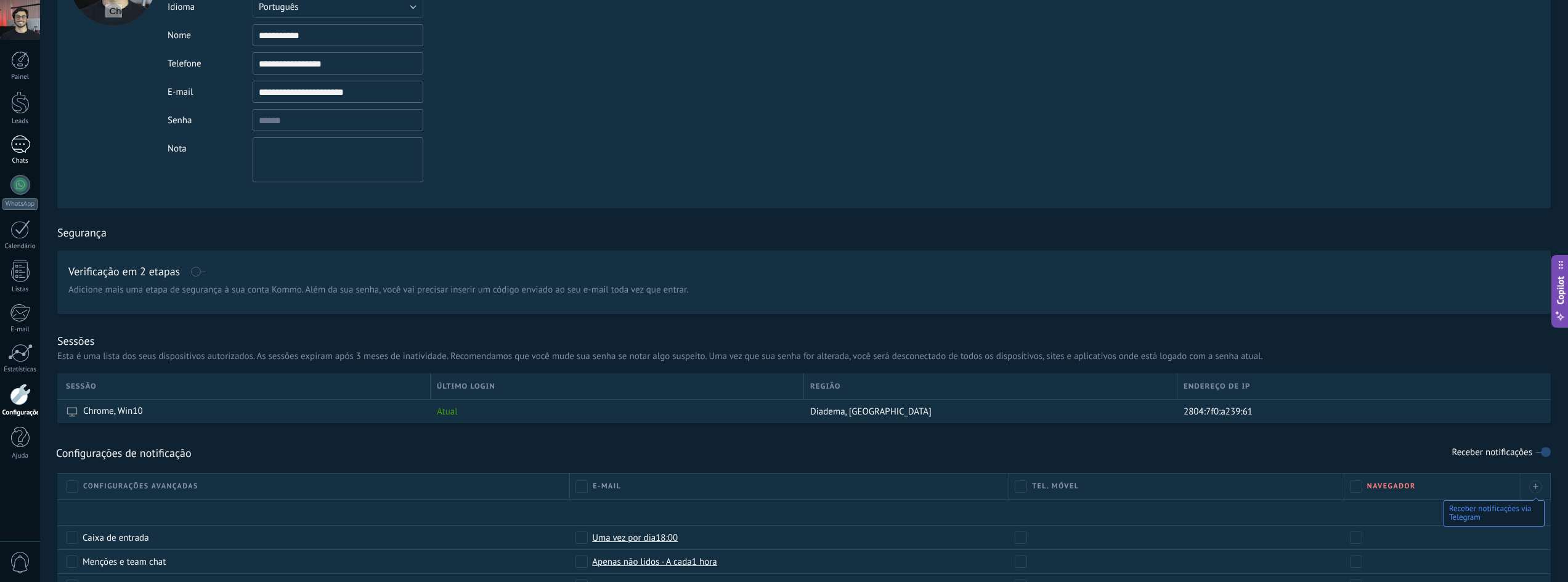
click at [17, 150] on div at bounding box center [20, 144] width 20 height 18
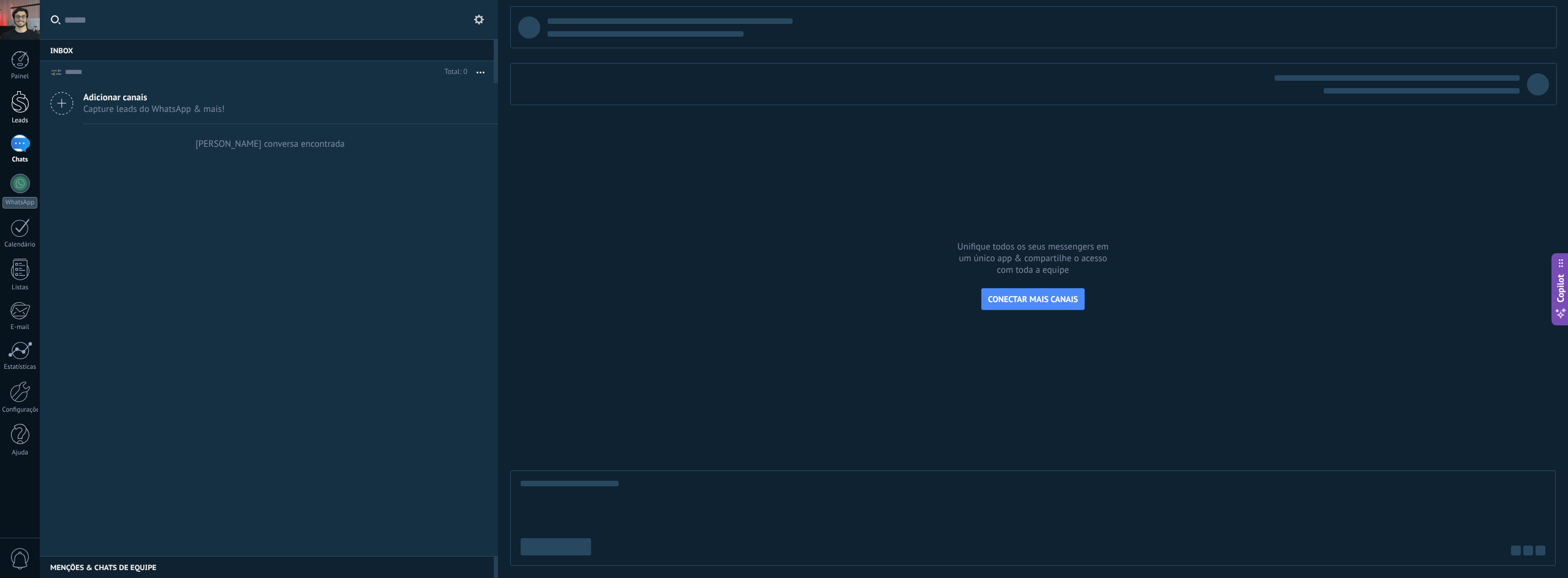
click at [21, 107] on div at bounding box center [21, 102] width 19 height 22
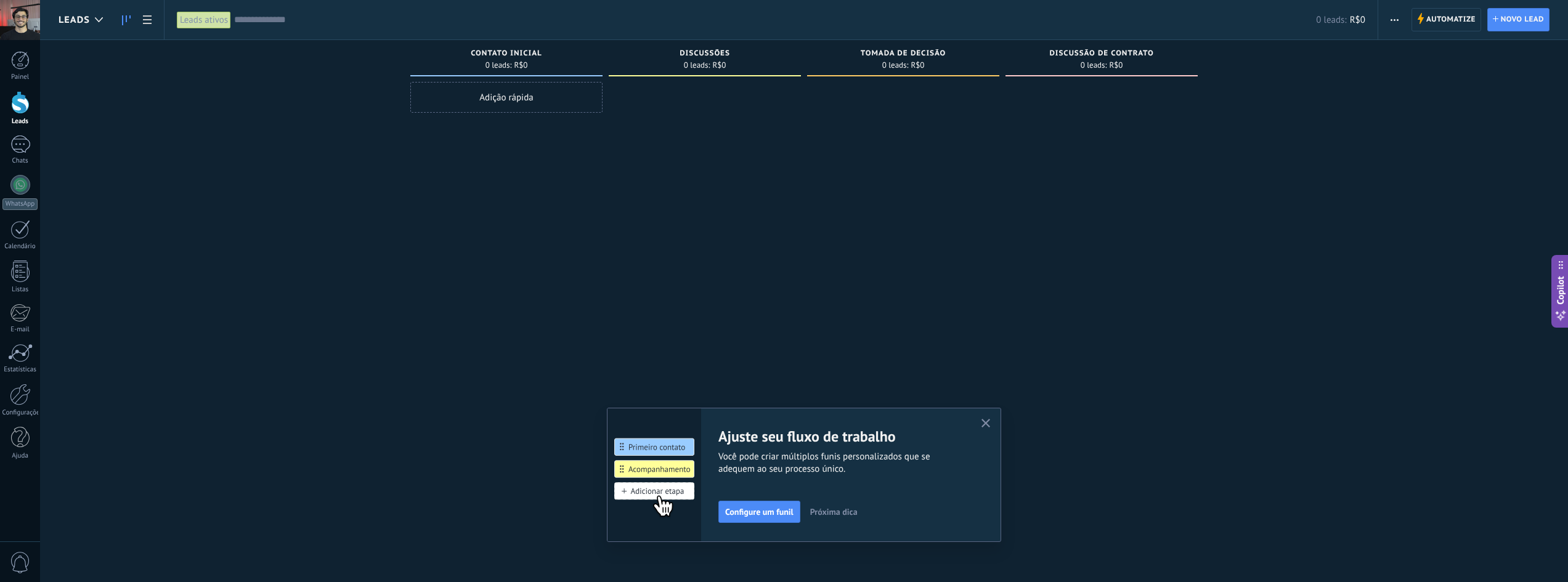
click at [713, 64] on div "0 leads: R$0" at bounding box center [704, 66] width 42 height 8
click at [711, 53] on span "Discussões" at bounding box center [705, 53] width 51 height 8
click at [19, 570] on span "0" at bounding box center [20, 562] width 21 height 22
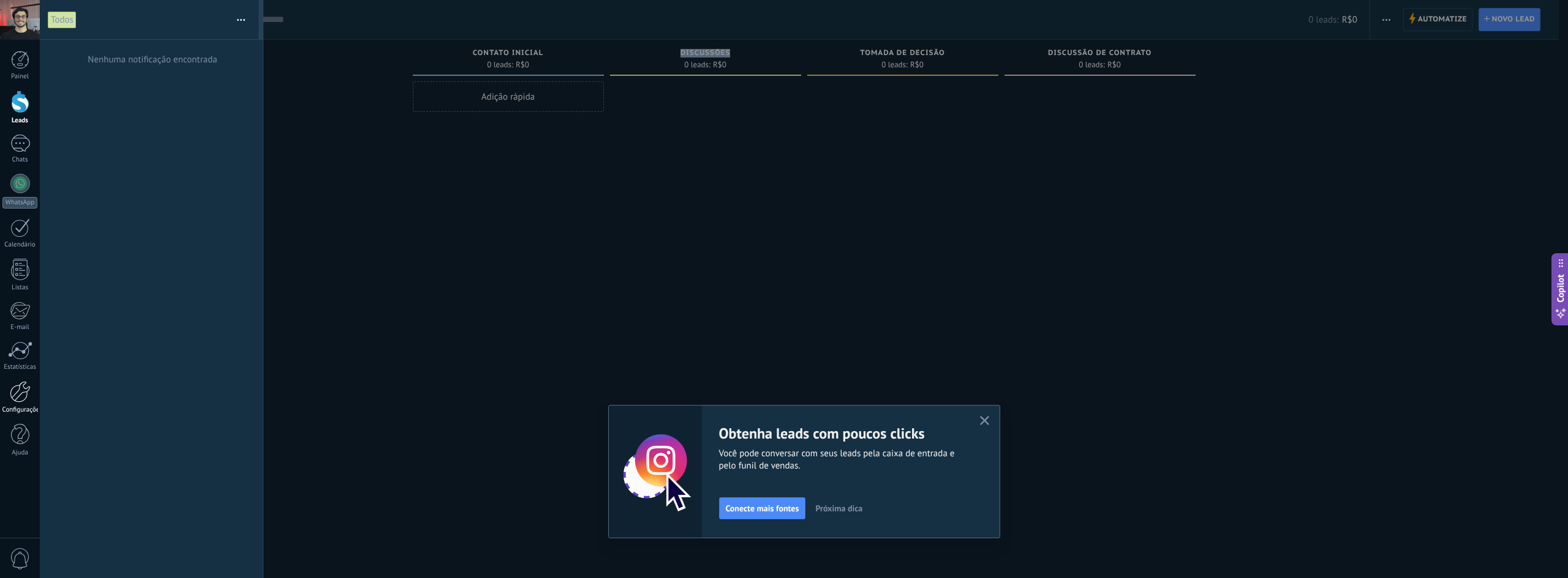
click at [22, 399] on div at bounding box center [20, 391] width 21 height 21
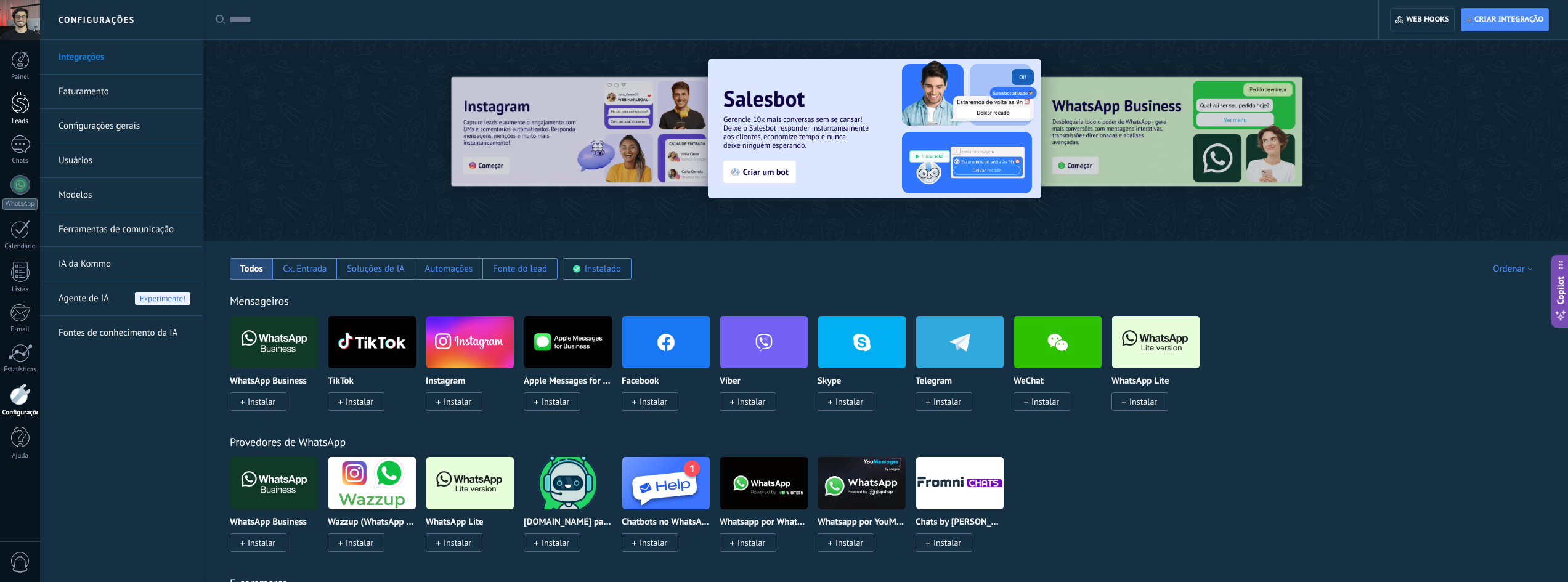
click at [31, 104] on link "Leads" at bounding box center [20, 108] width 40 height 35
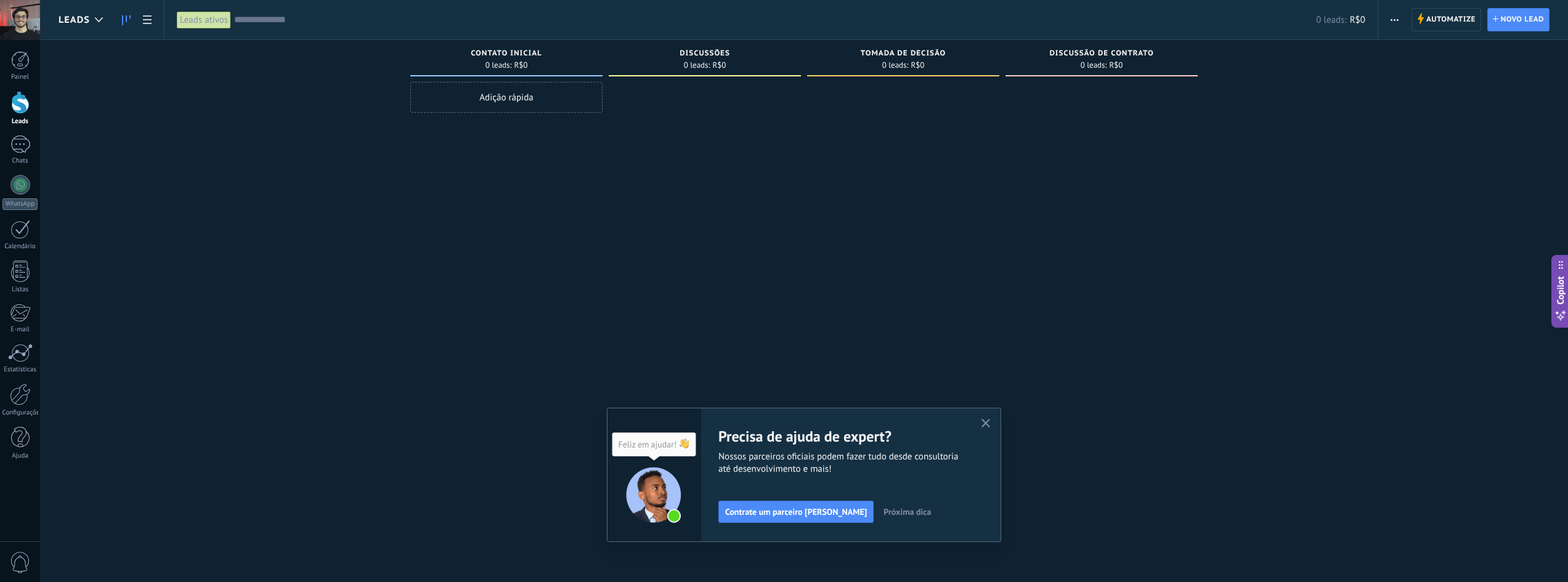
click at [715, 55] on span "Discussões" at bounding box center [705, 53] width 51 height 8
drag, startPoint x: 820, startPoint y: 191, endPoint x: 860, endPoint y: 171, distance: 44.7
click at [821, 191] on div at bounding box center [903, 292] width 192 height 421
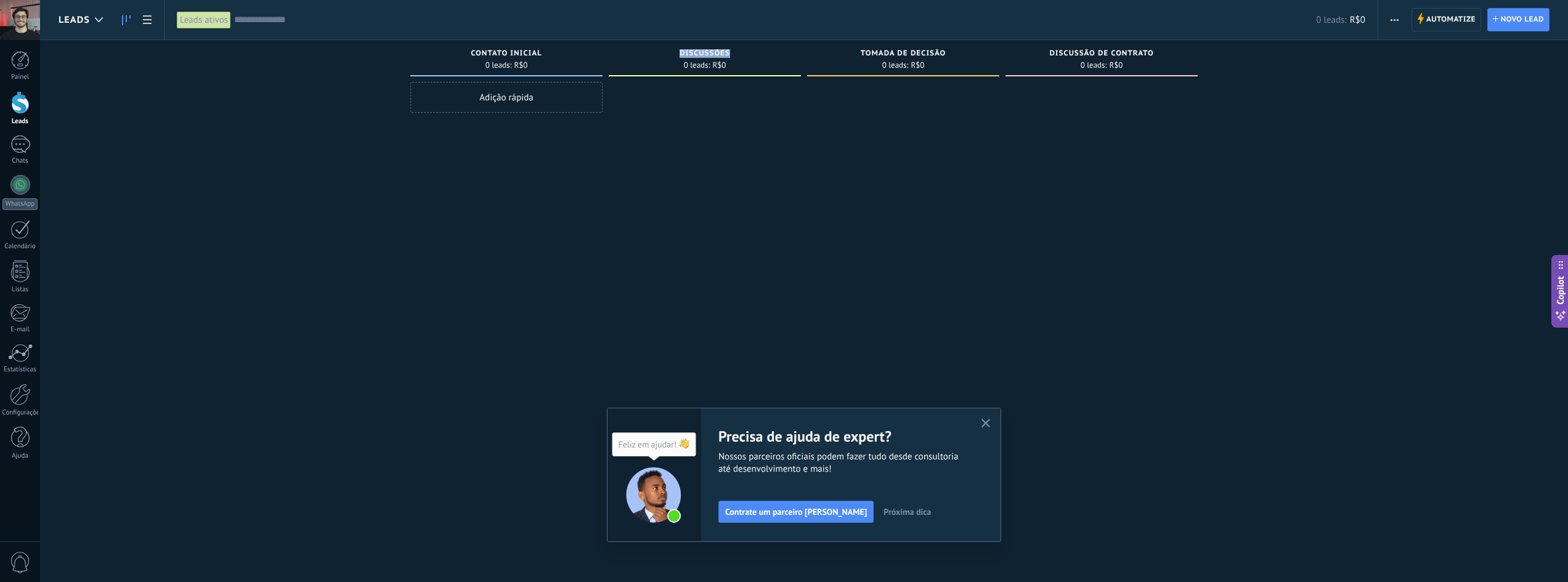
click at [526, 113] on div "Adição rápida" at bounding box center [506, 97] width 192 height 31
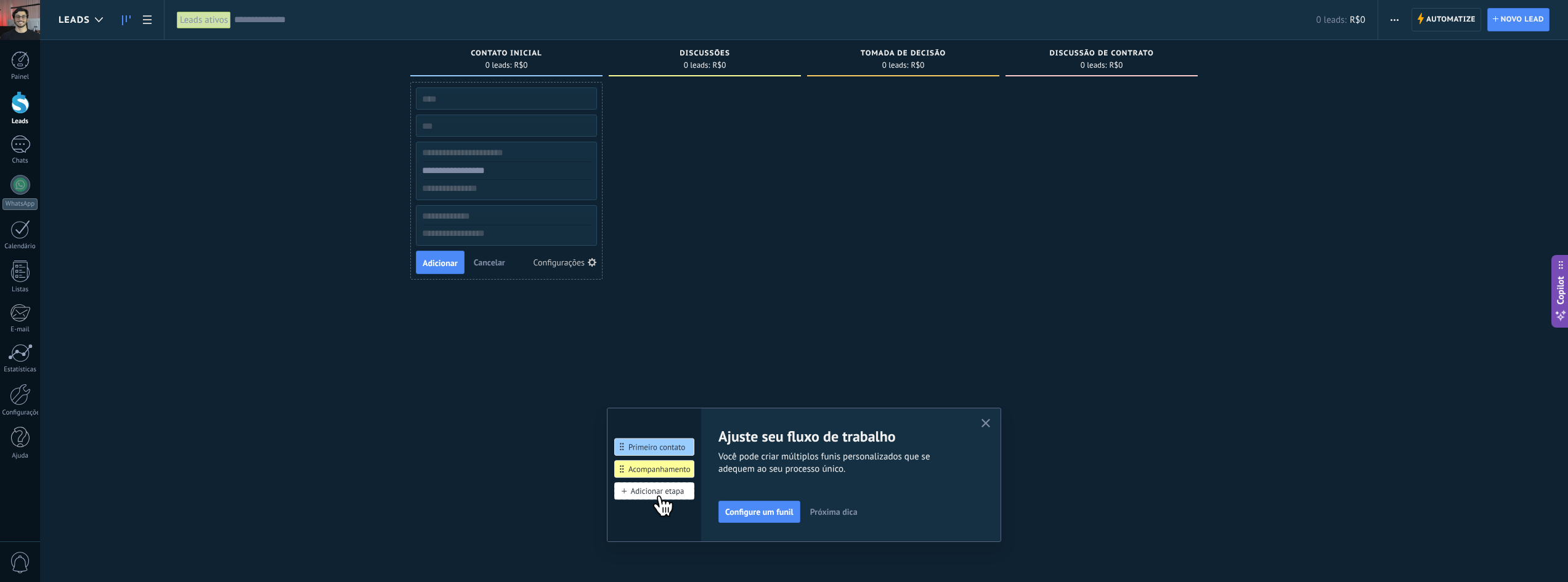
click at [516, 95] on input "text" at bounding box center [505, 99] width 180 height 17
drag, startPoint x: 741, startPoint y: 153, endPoint x: 528, endPoint y: 73, distance: 227.5
click at [739, 152] on div at bounding box center [704, 292] width 192 height 421
click at [505, 62] on span "0 leads:" at bounding box center [498, 66] width 26 height 8
click at [868, 210] on div at bounding box center [903, 292] width 192 height 421
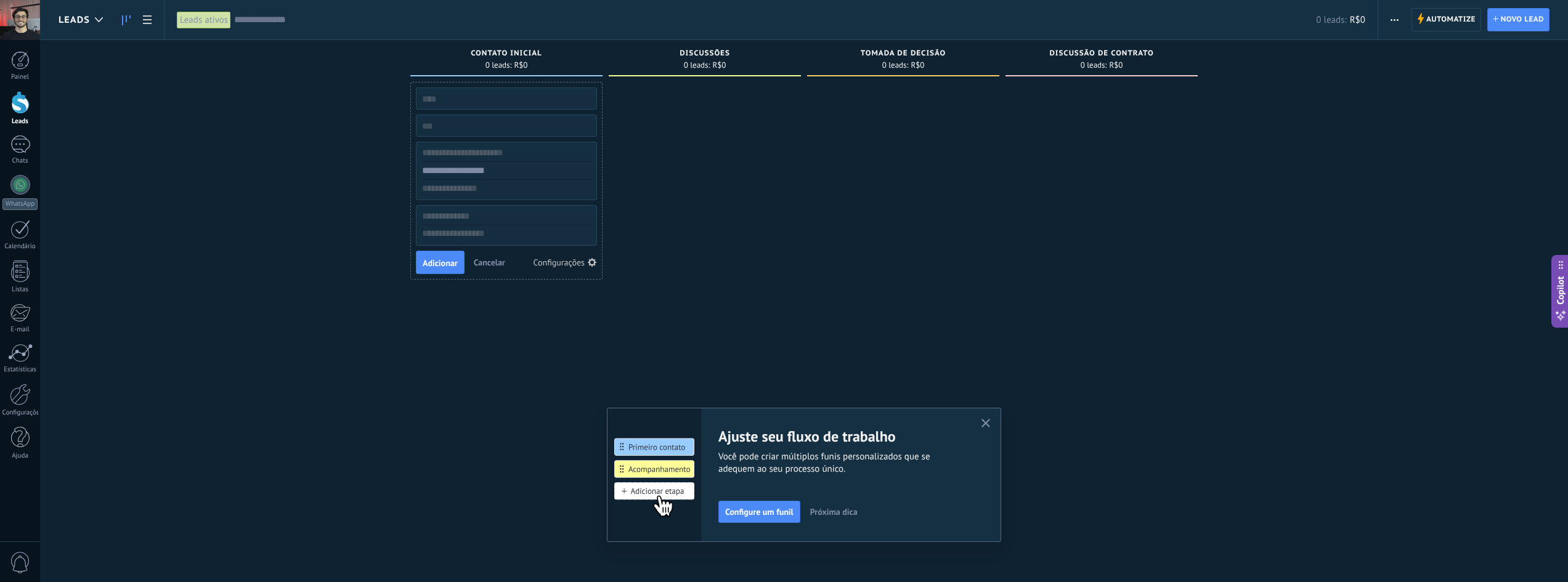
click at [991, 419] on icon "button" at bounding box center [986, 424] width 9 height 9
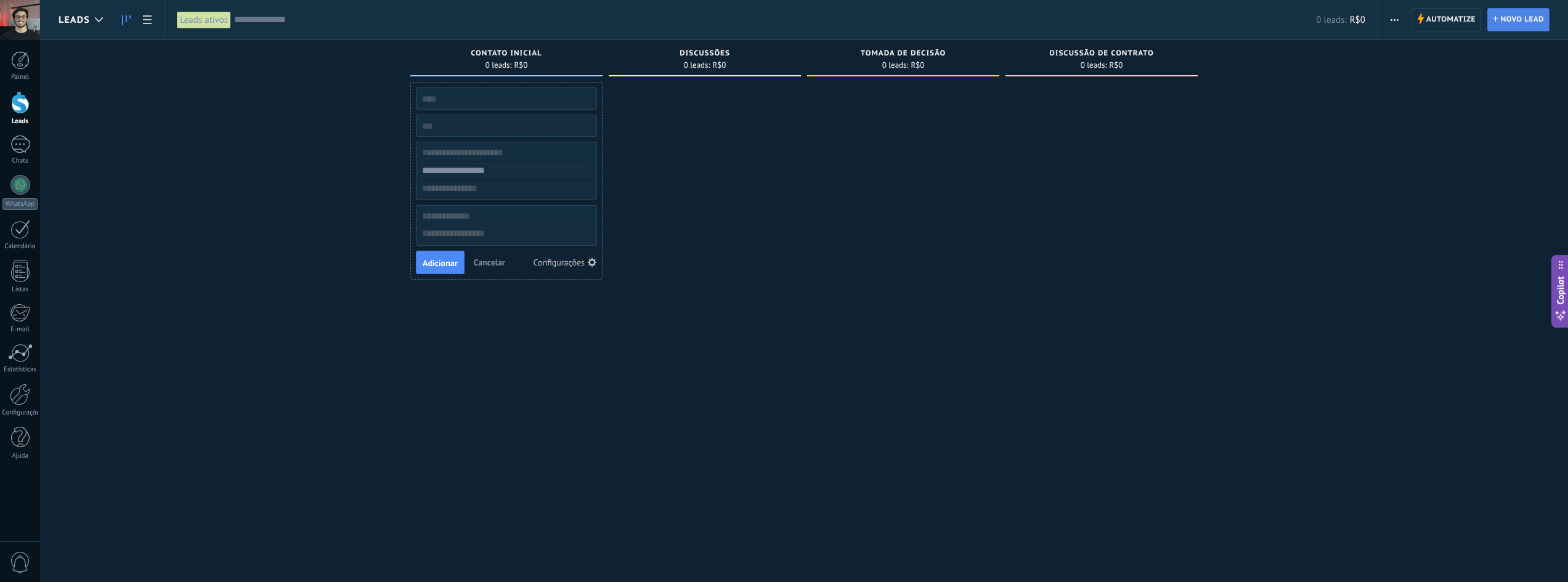
click at [1510, 29] on span "Novo lead" at bounding box center [1522, 20] width 43 height 23
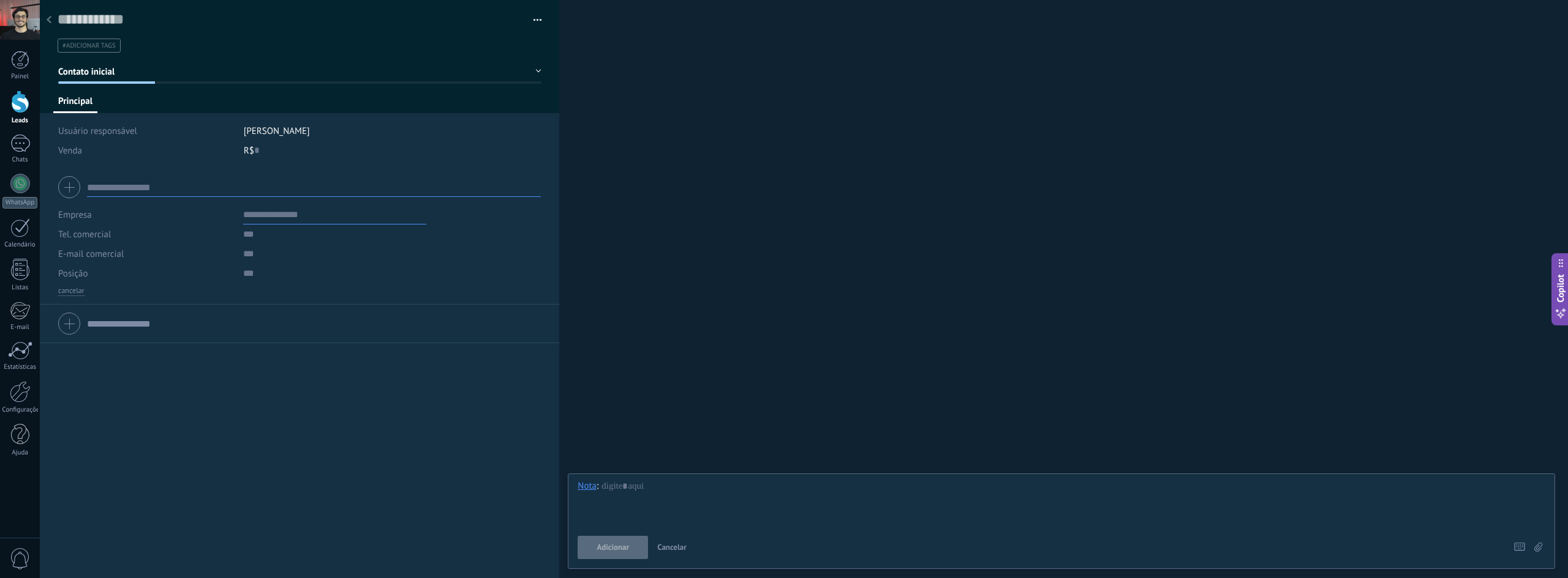
click at [47, 16] on div at bounding box center [49, 21] width 17 height 24
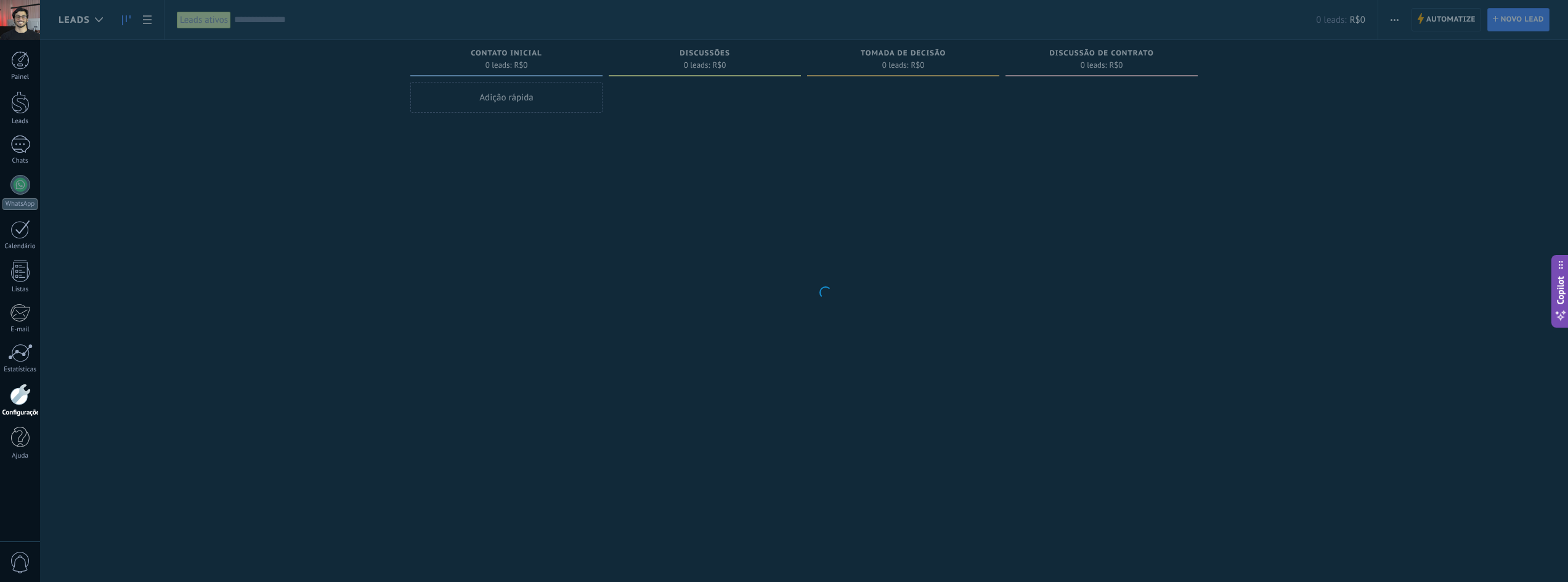
click at [494, 58] on body ".abecls-1,.abecls-2{fill-rule:evenodd}.abecls-2{fill:#fff} .abhcls-1{fill:none}…" at bounding box center [784, 291] width 1568 height 582
click at [1104, 53] on body ".abecls-1,.abecls-2{fill-rule:evenodd}.abecls-2{fill:#fff} .abhcls-1{fill:none}…" at bounding box center [784, 291] width 1568 height 582
click at [1102, 53] on body ".abecls-1,.abecls-2{fill-rule:evenodd}.abecls-2{fill:#fff} .abhcls-1{fill:none}…" at bounding box center [784, 291] width 1568 height 582
click at [1101, 53] on body ".abecls-1,.abecls-2{fill-rule:evenodd}.abecls-2{fill:#fff} .abhcls-1{fill:none}…" at bounding box center [784, 291] width 1568 height 582
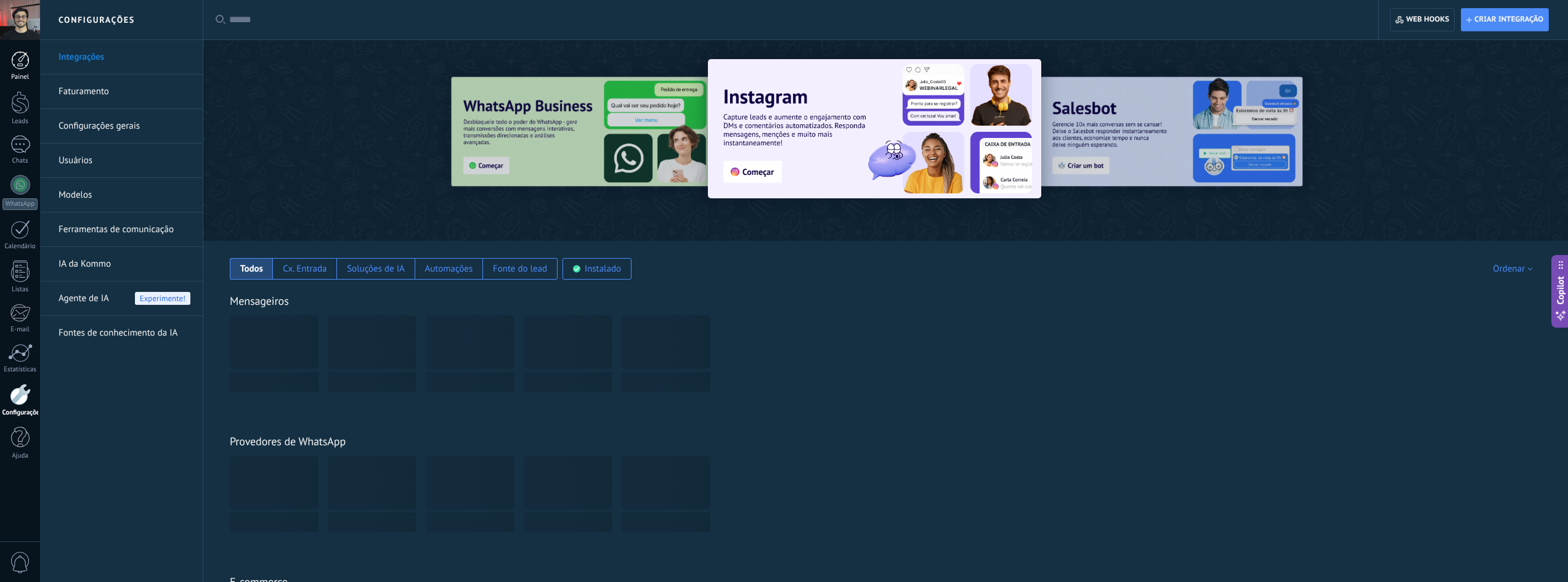
click at [24, 66] on div at bounding box center [21, 60] width 19 height 19
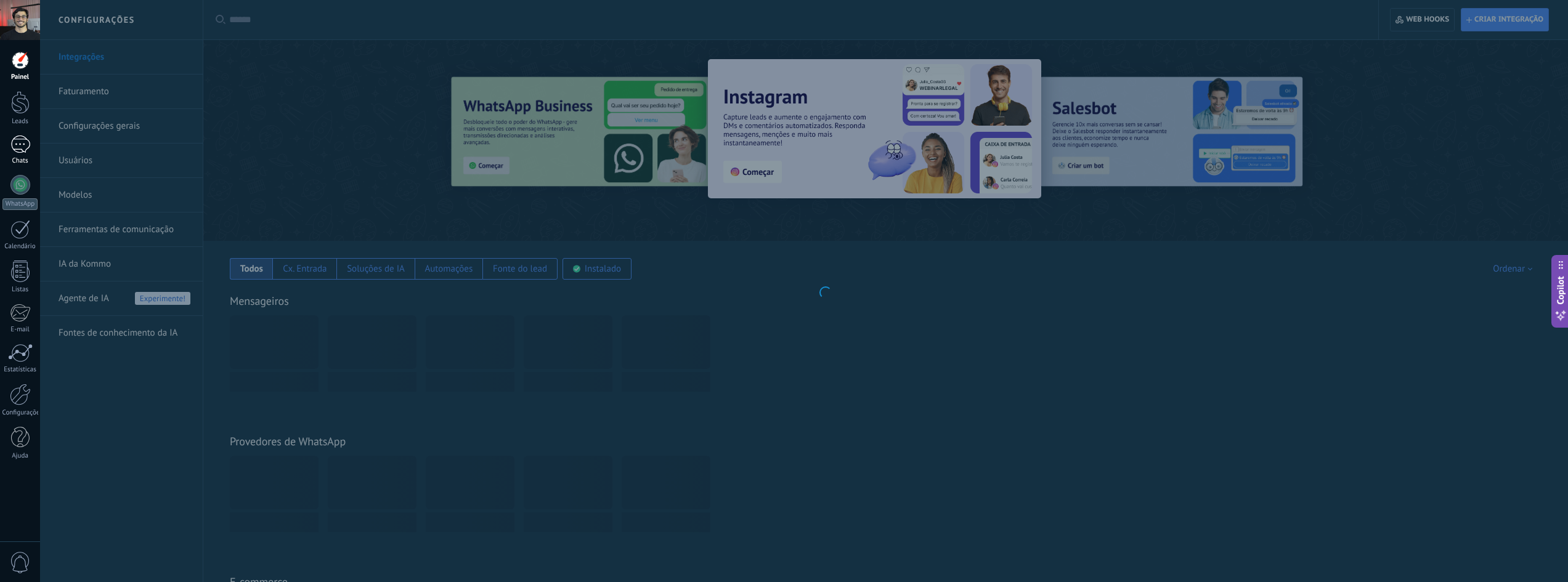
click at [16, 161] on div "Chats" at bounding box center [21, 161] width 36 height 8
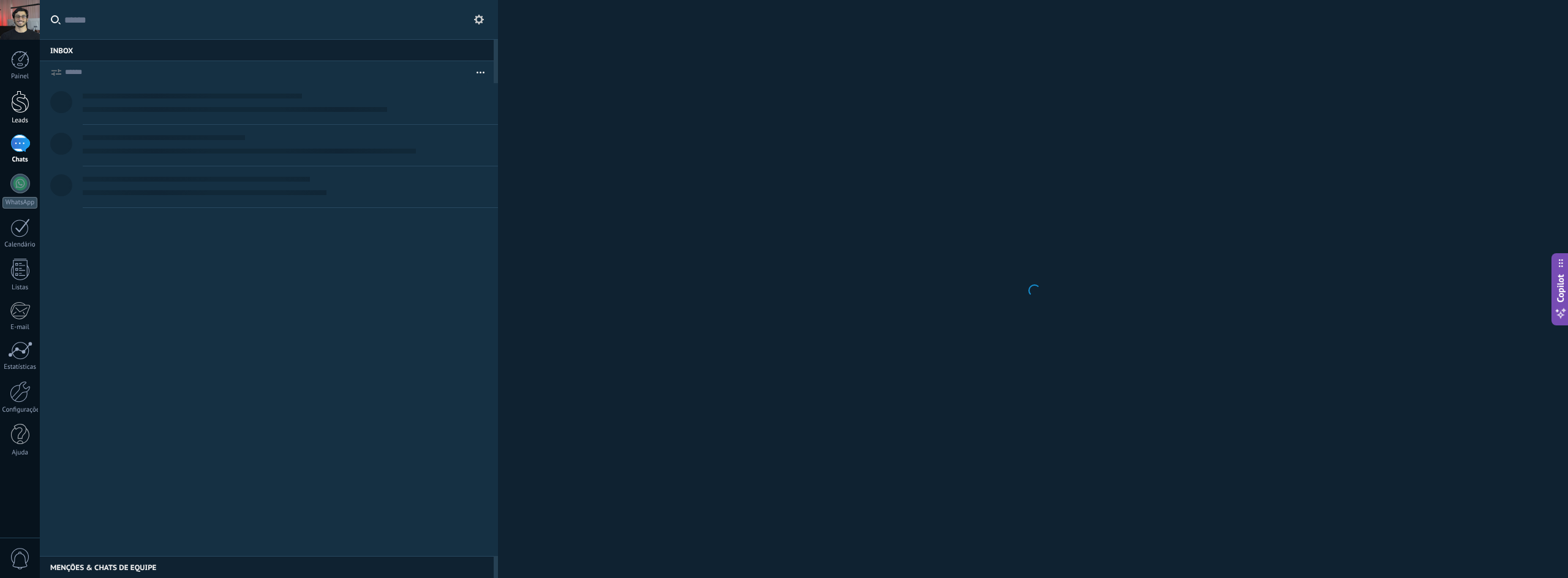
click at [23, 115] on link "Leads" at bounding box center [20, 107] width 40 height 35
click at [26, 56] on div at bounding box center [21, 60] width 19 height 19
click at [22, 107] on div at bounding box center [21, 102] width 19 height 22
